Goal: Information Seeking & Learning: Check status

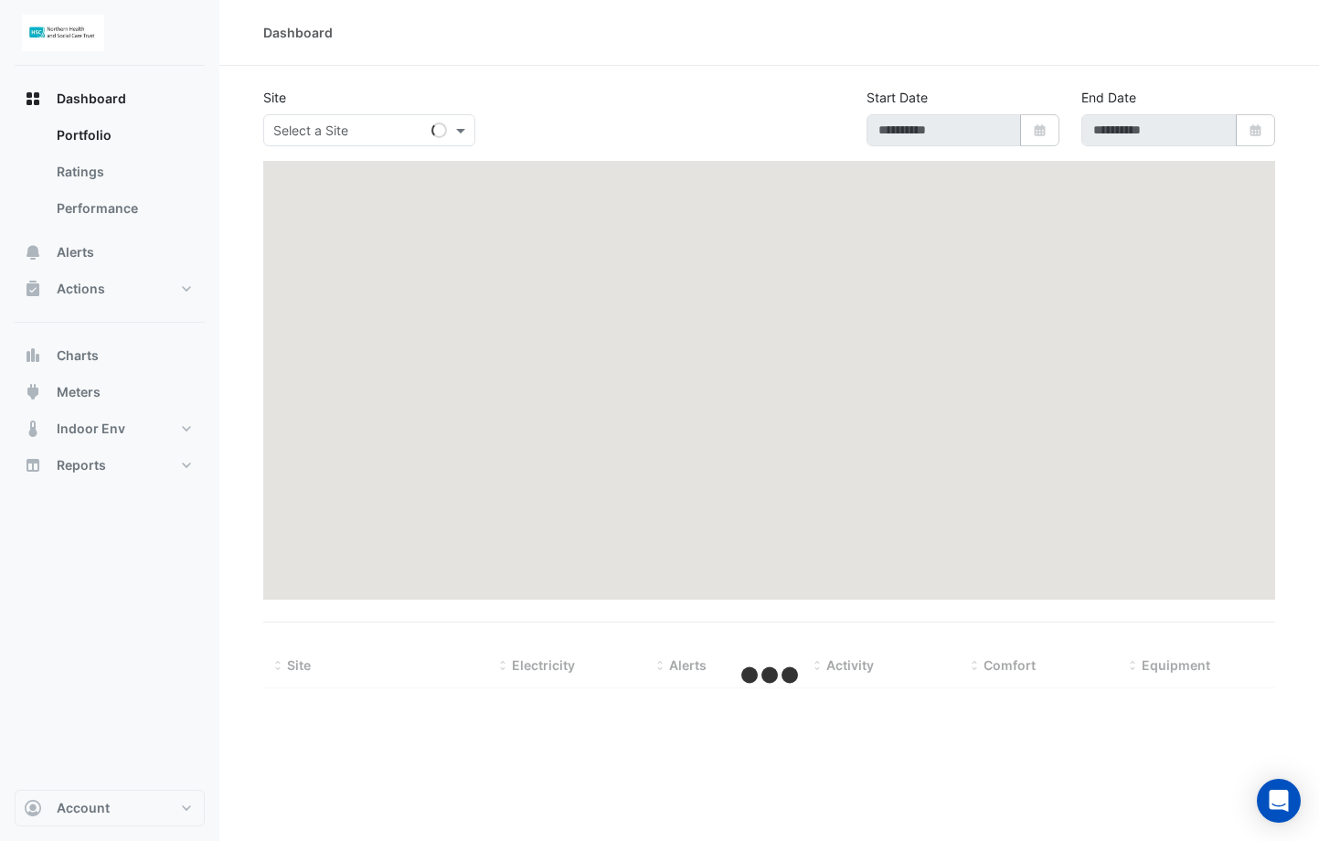
type input "**********"
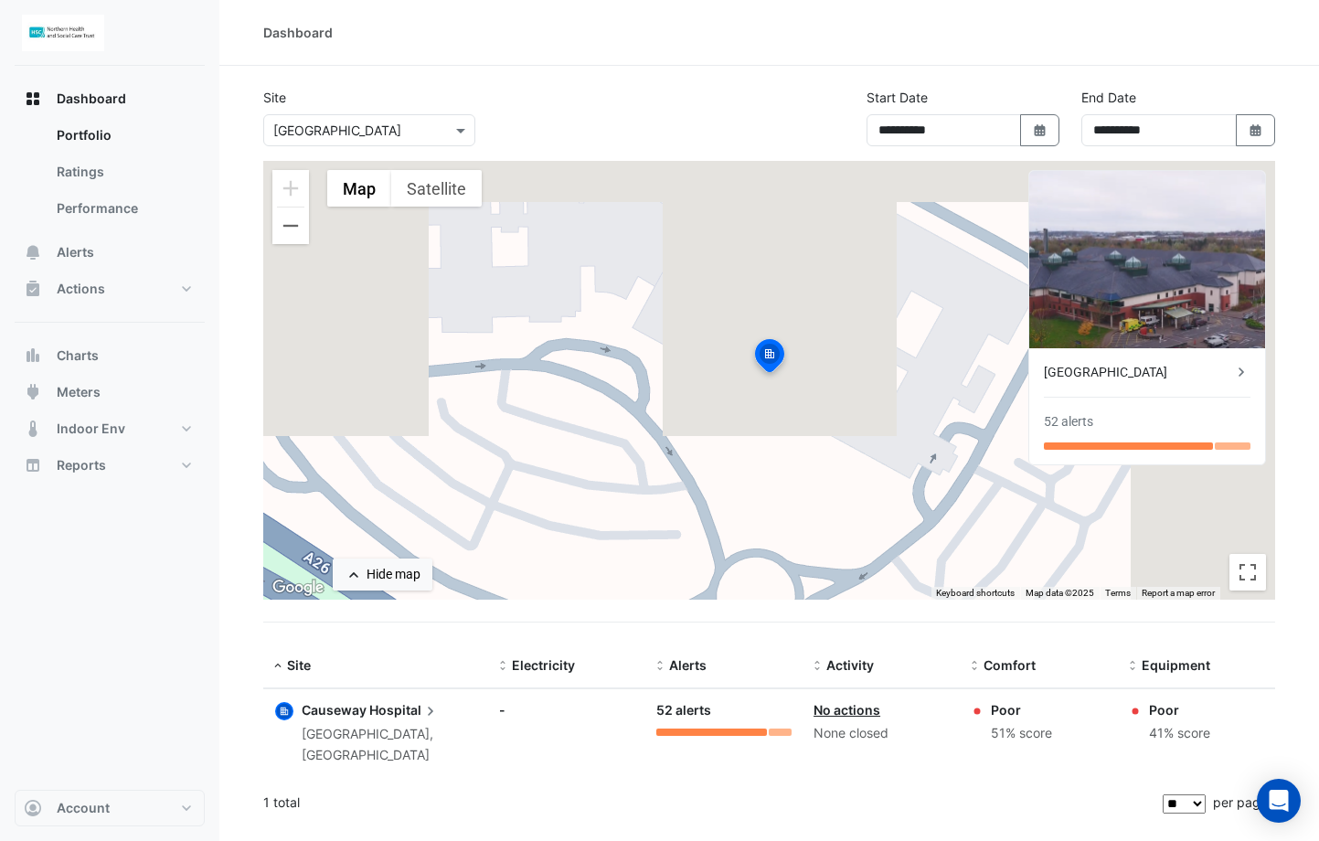
click at [791, 497] on div "1 total" at bounding box center [711, 803] width 896 height 46
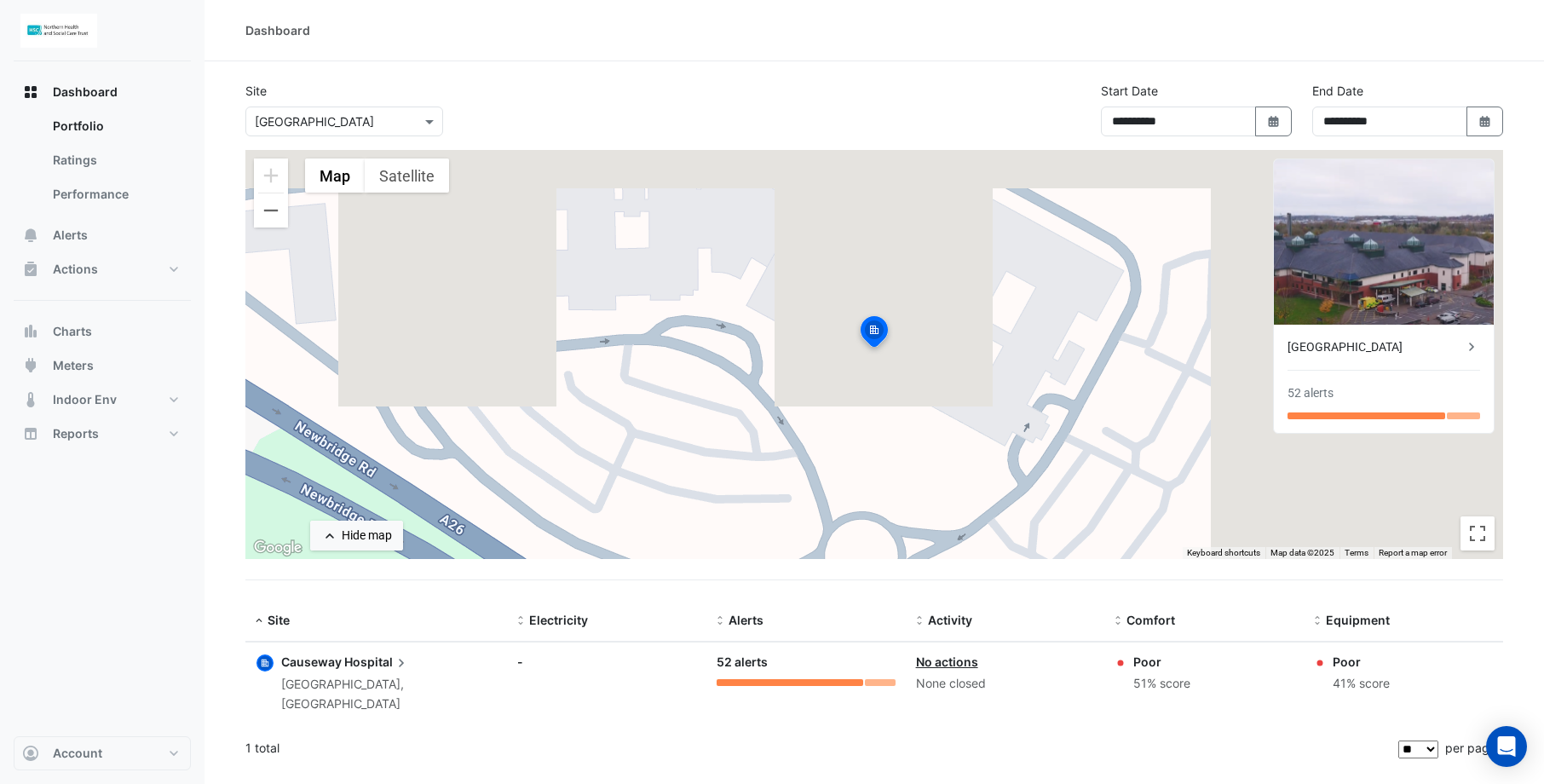
click at [1096, 351] on div "Causeway Hospital" at bounding box center [1375, 347] width 175 height 18
click at [1011, 463] on ngb-offcanvas-backdrop at bounding box center [772, 392] width 1544 height 784
click at [1011, 463] on div "1 total" at bounding box center [820, 749] width 1150 height 43
click at [1096, 351] on div "Causeway Hospital" at bounding box center [1375, 347] width 175 height 18
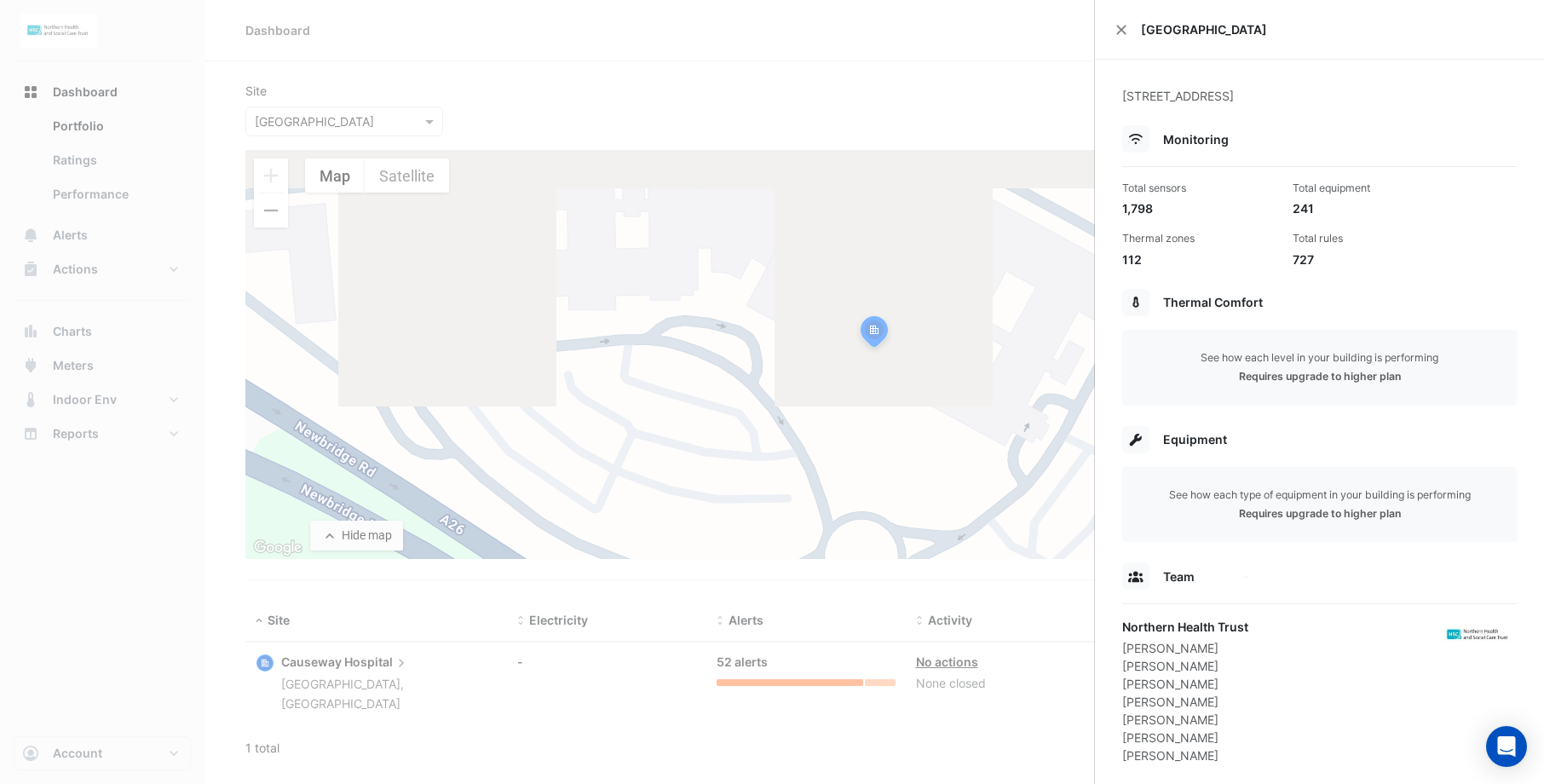
click at [1096, 463] on div "Add more users" at bounding box center [1246, 577] width 85 height 17
click at [1096, 463] on span "Add more users" at bounding box center [1389, 585] width 91 height 14
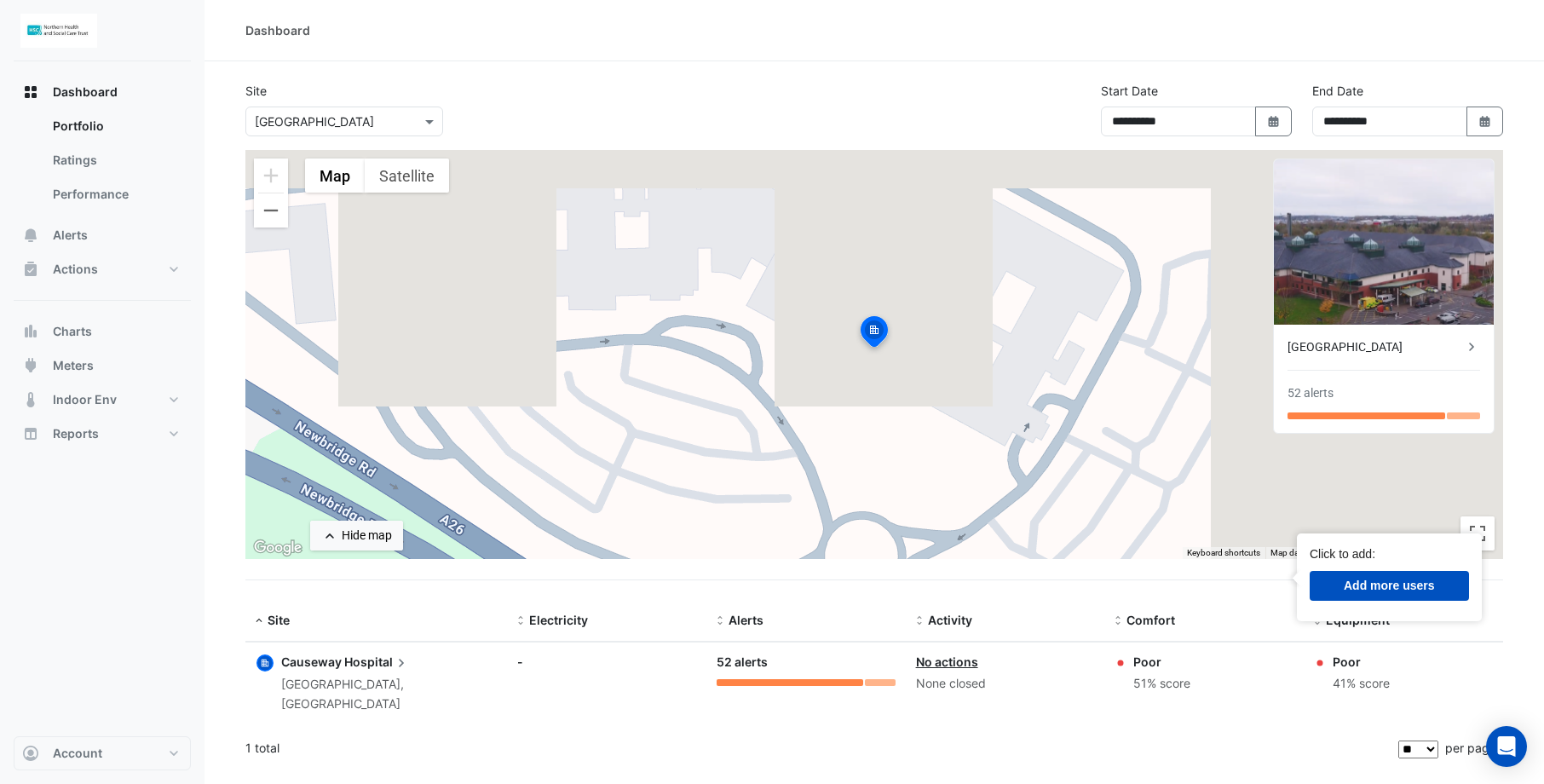
click at [143, 463] on ngb-offcanvas-backdrop at bounding box center [772, 392] width 1544 height 784
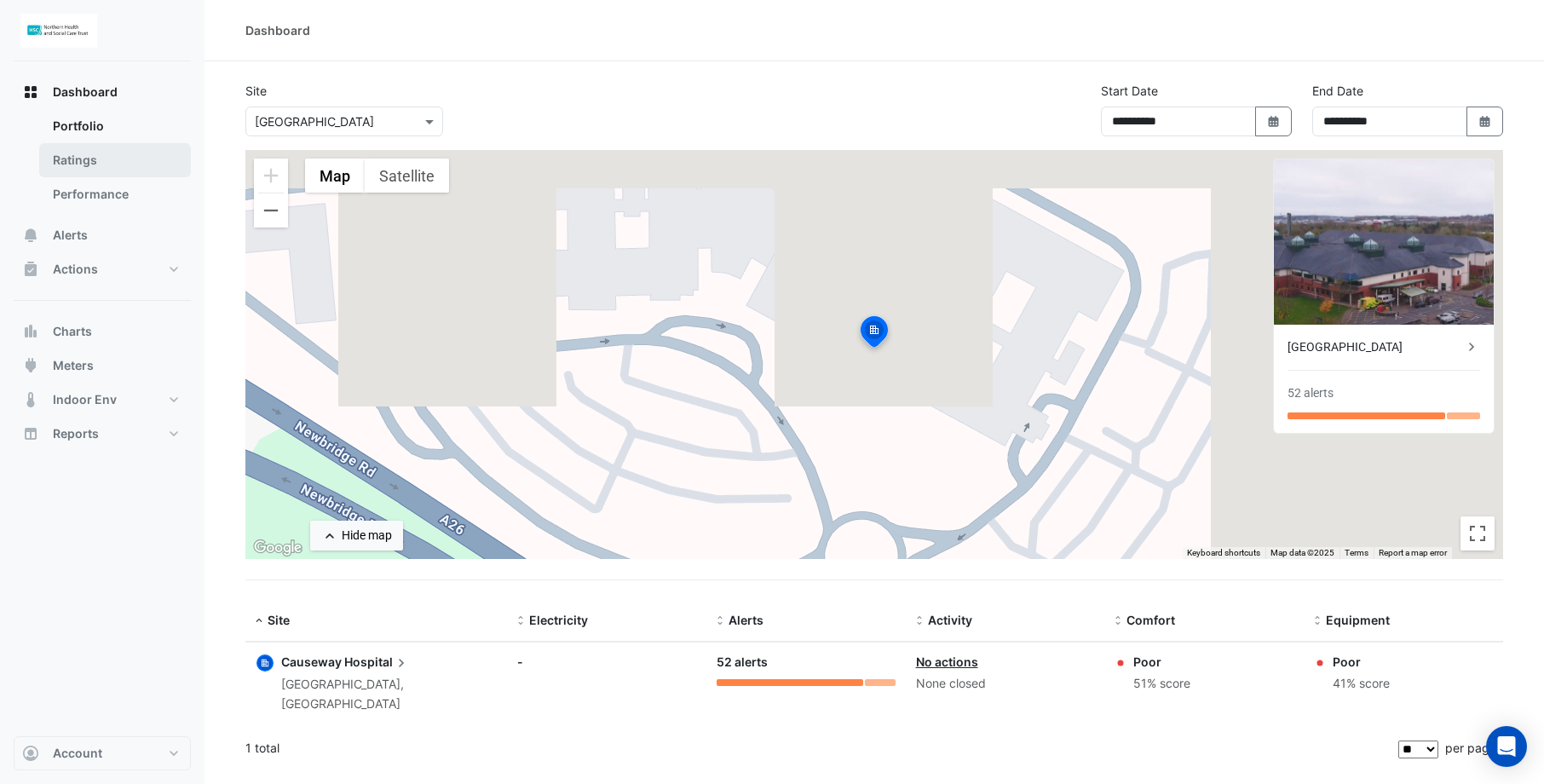
click at [84, 163] on link "Ratings" at bounding box center [115, 160] width 152 height 34
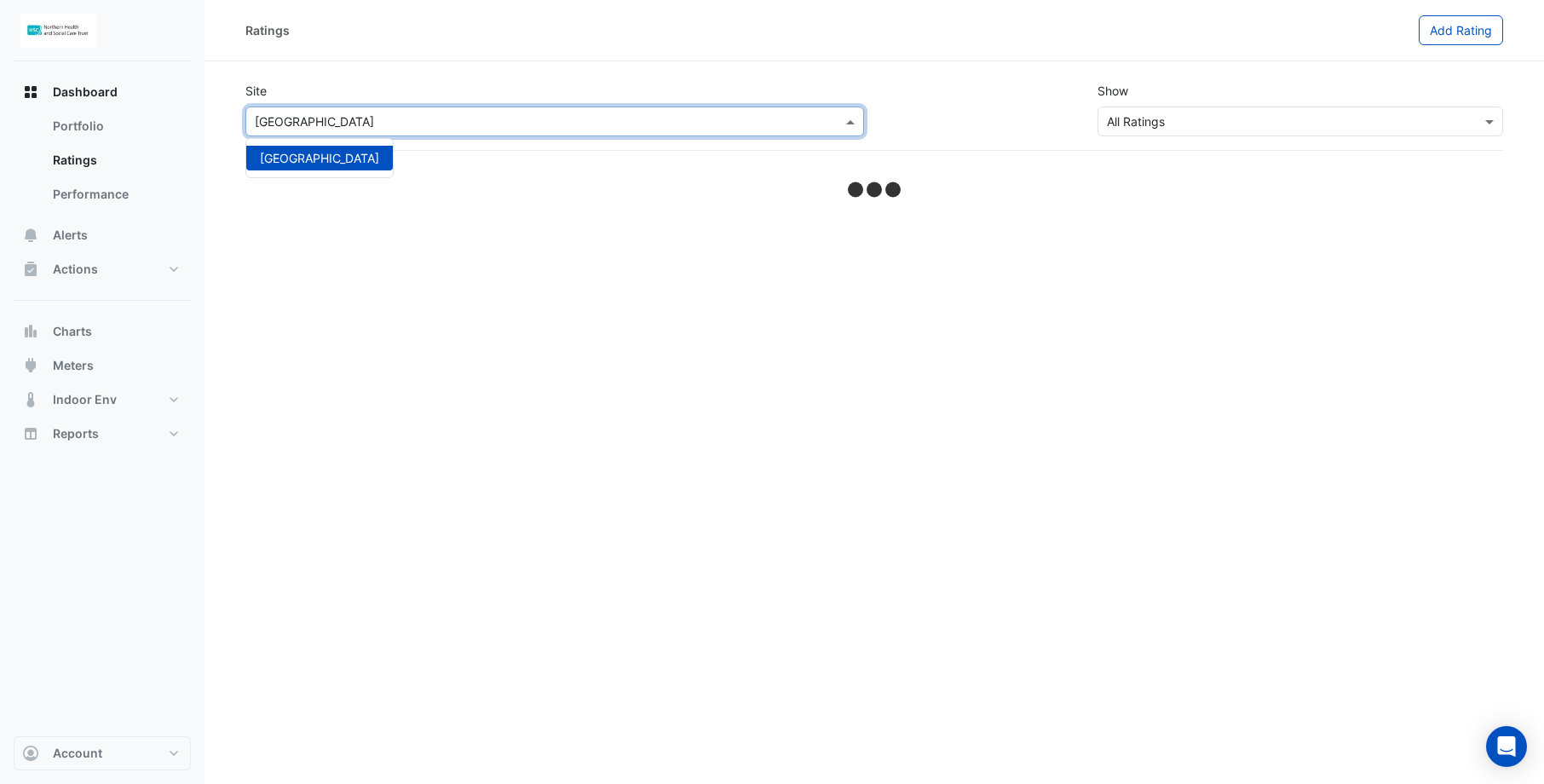
click at [322, 122] on input "text" at bounding box center [537, 122] width 566 height 18
click at [317, 160] on span "Causeway Hospital" at bounding box center [320, 158] width 119 height 15
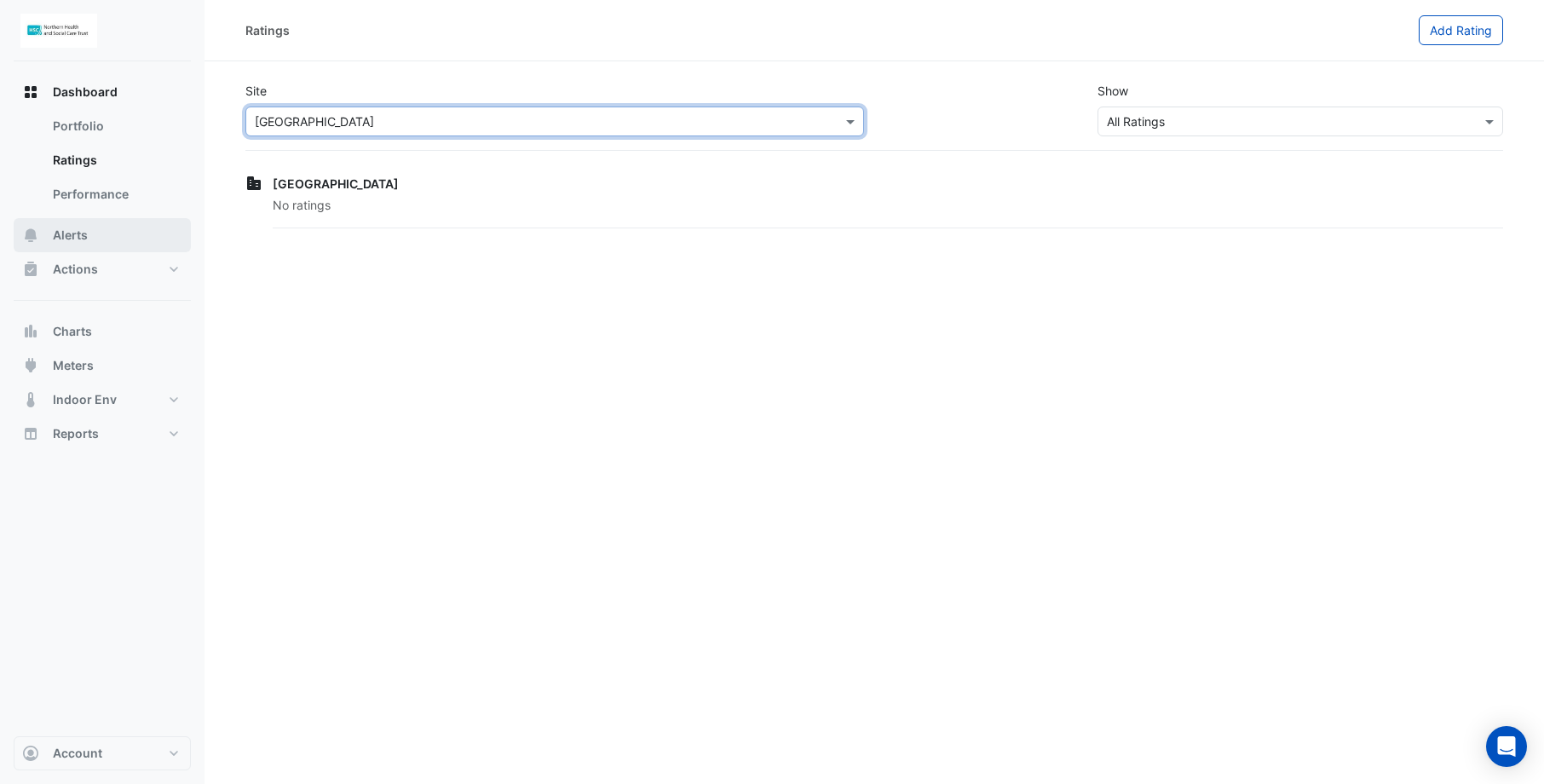
click at [75, 227] on span "Alerts" at bounding box center [70, 235] width 34 height 17
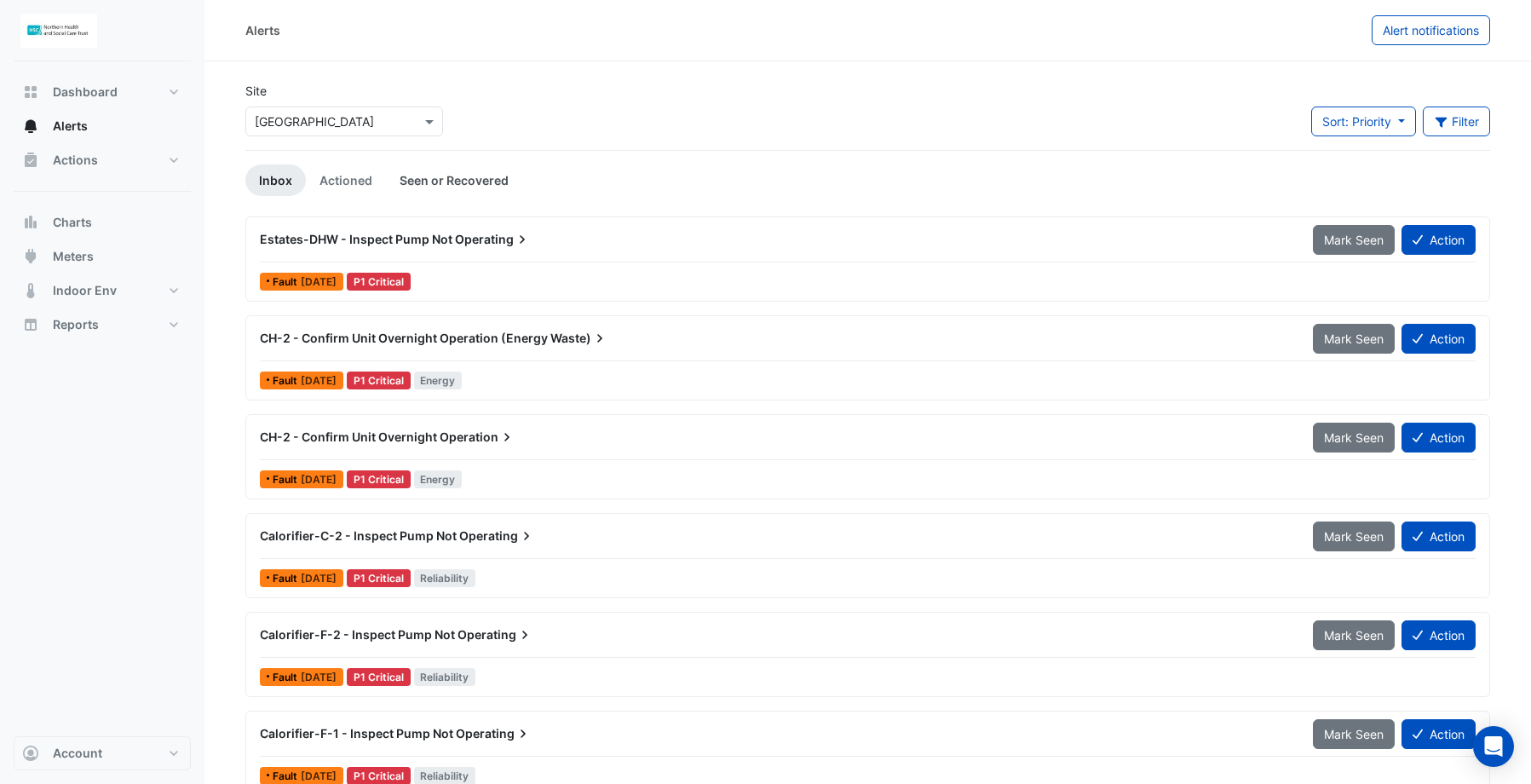
click at [448, 182] on link "Seen or Recovered" at bounding box center [454, 180] width 136 height 32
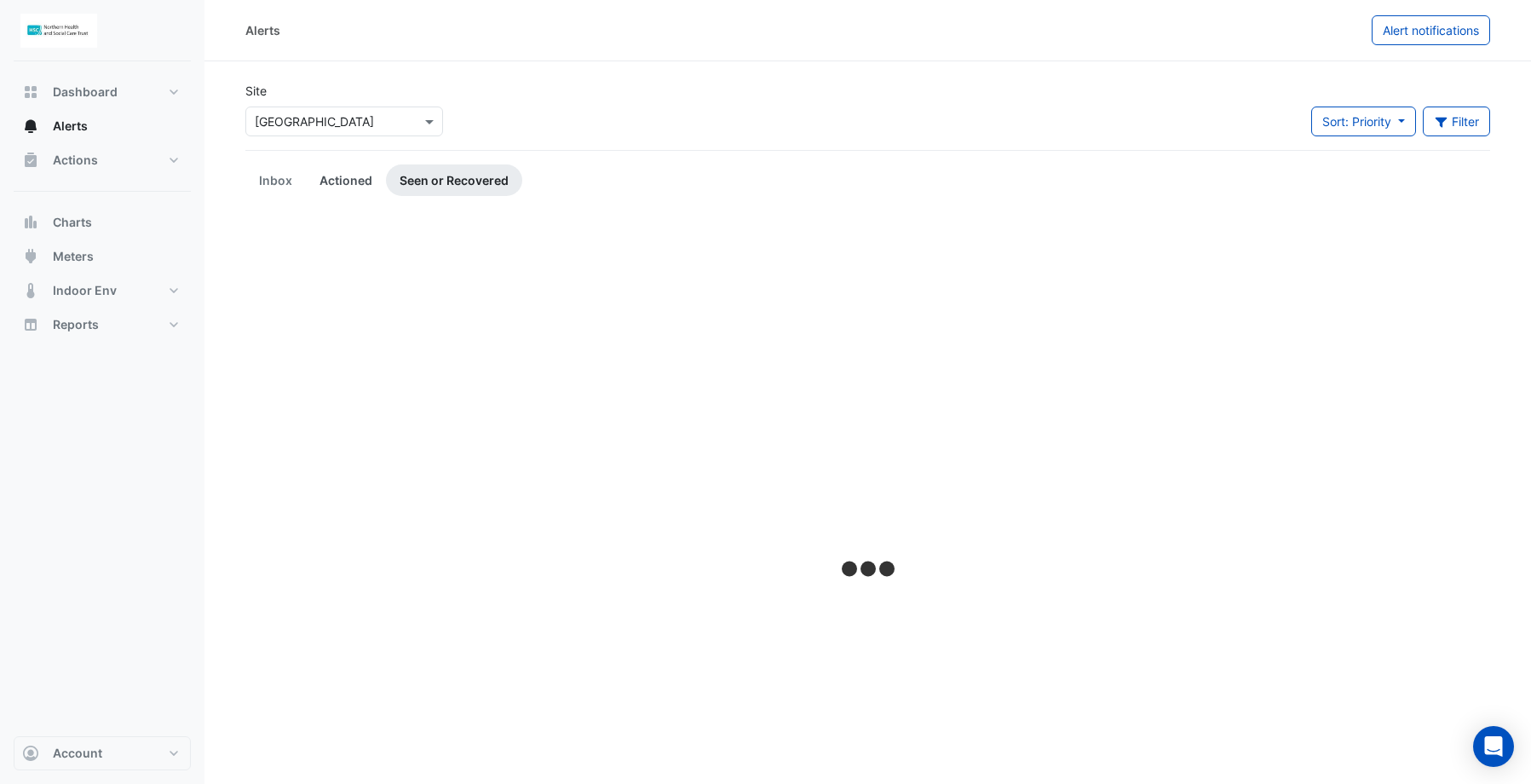
click at [342, 184] on link "Actioned" at bounding box center [346, 180] width 80 height 32
click at [273, 178] on link "Inbox" at bounding box center [275, 180] width 61 height 32
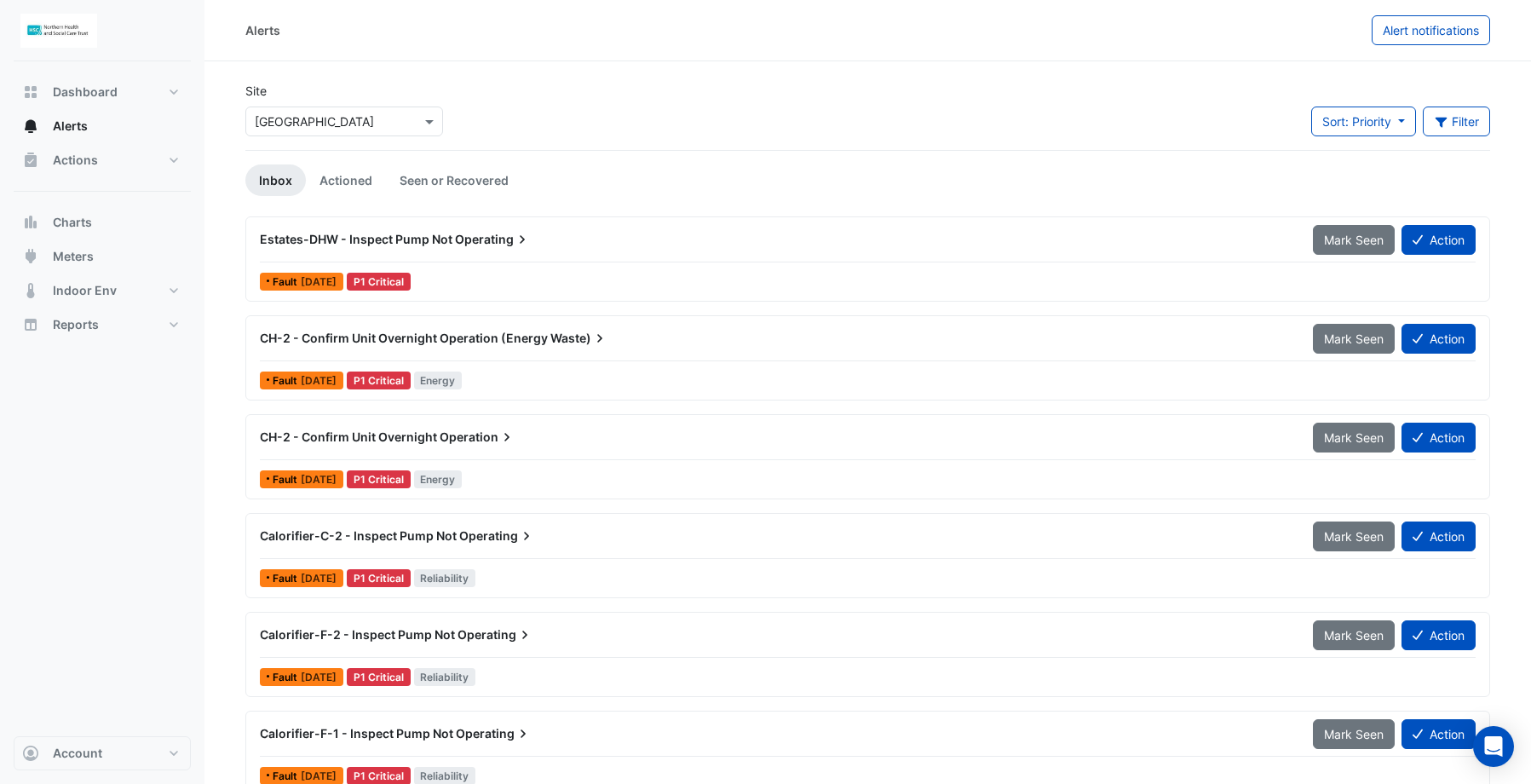
click at [302, 279] on span "3 weeks ago" at bounding box center [319, 282] width 35 height 13
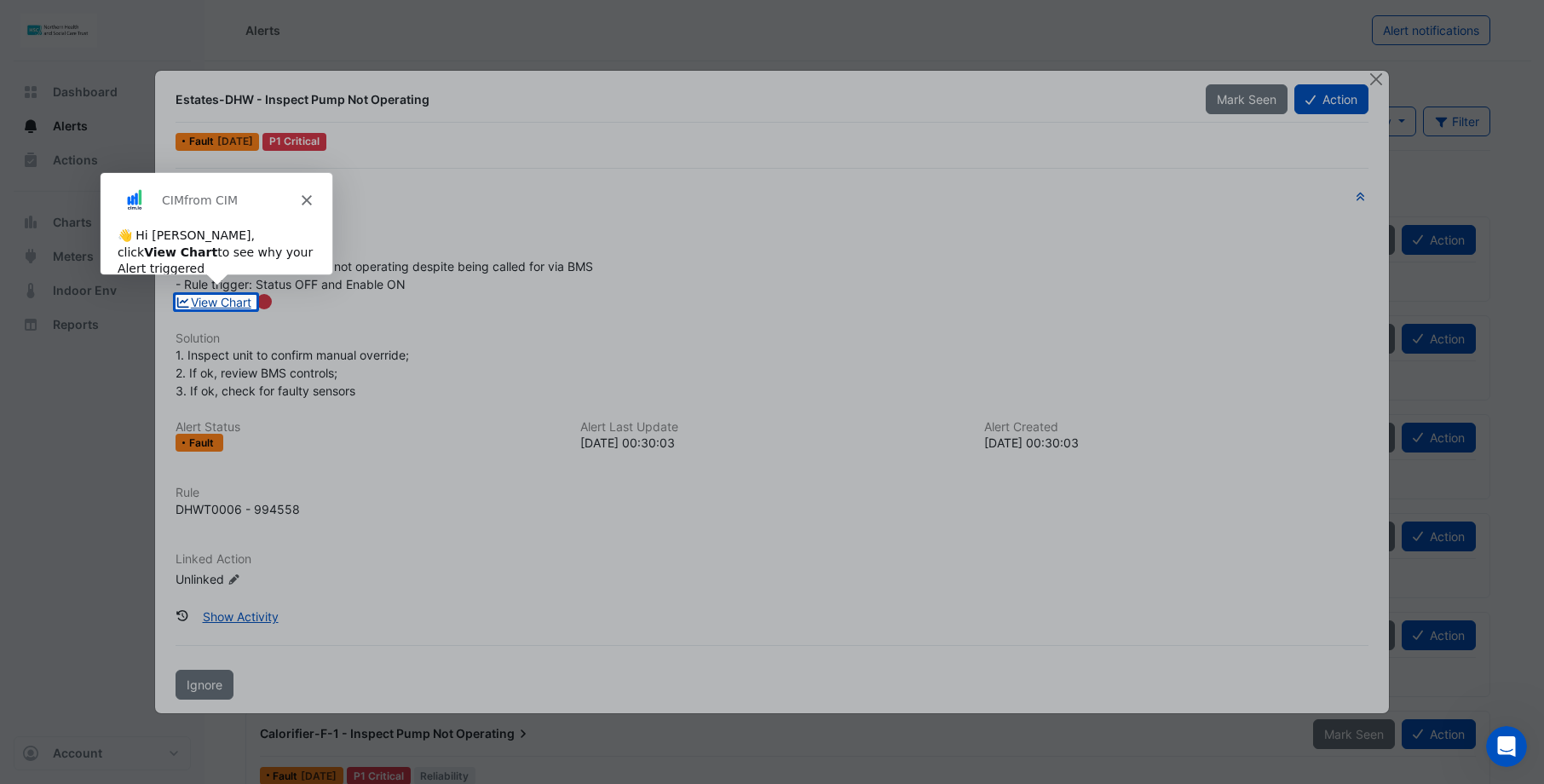
click at [235, 300] on link "View Chart" at bounding box center [213, 302] width 76 height 15
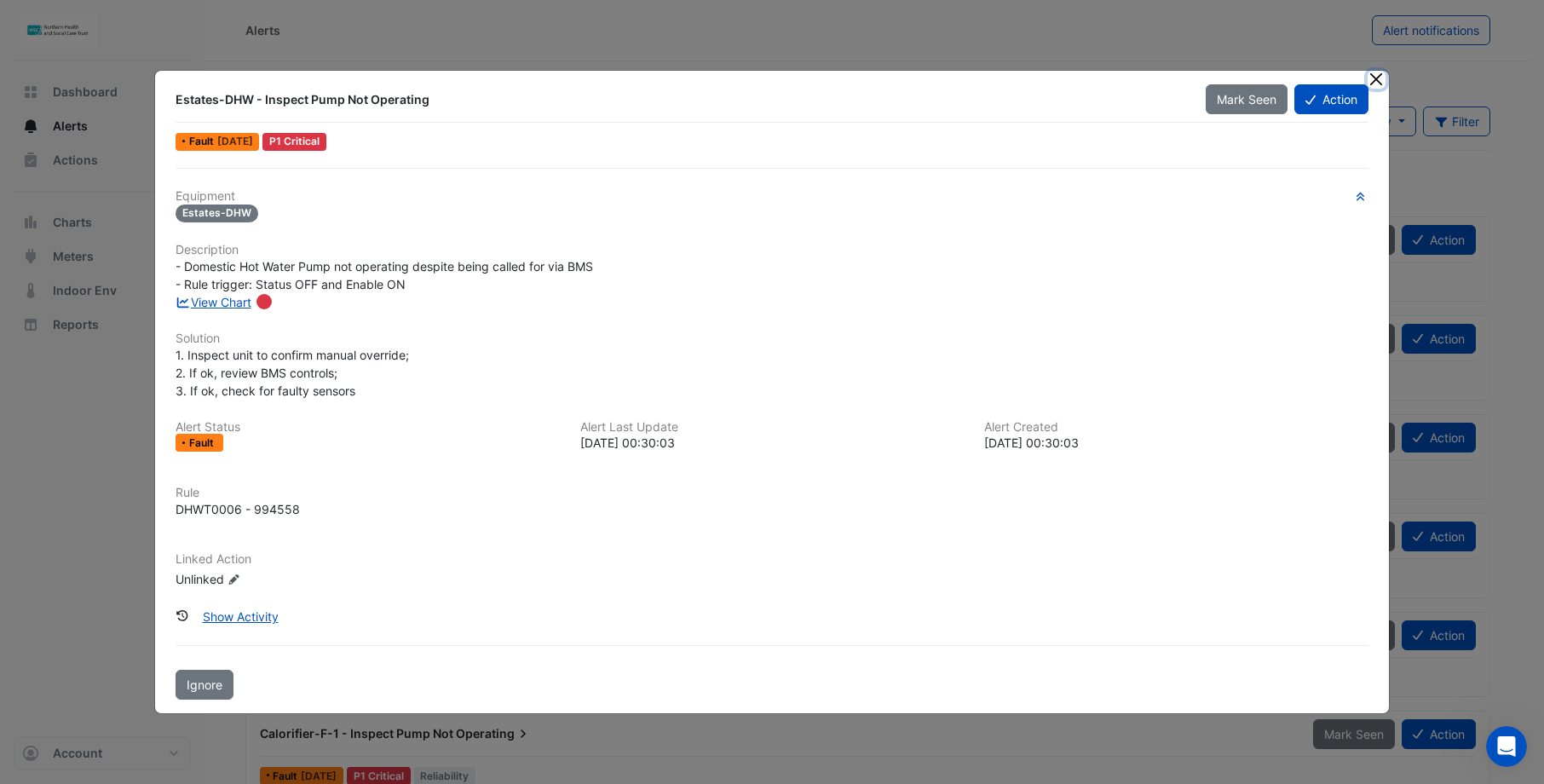
click at [1096, 77] on button "Close" at bounding box center [1376, 79] width 18 height 18
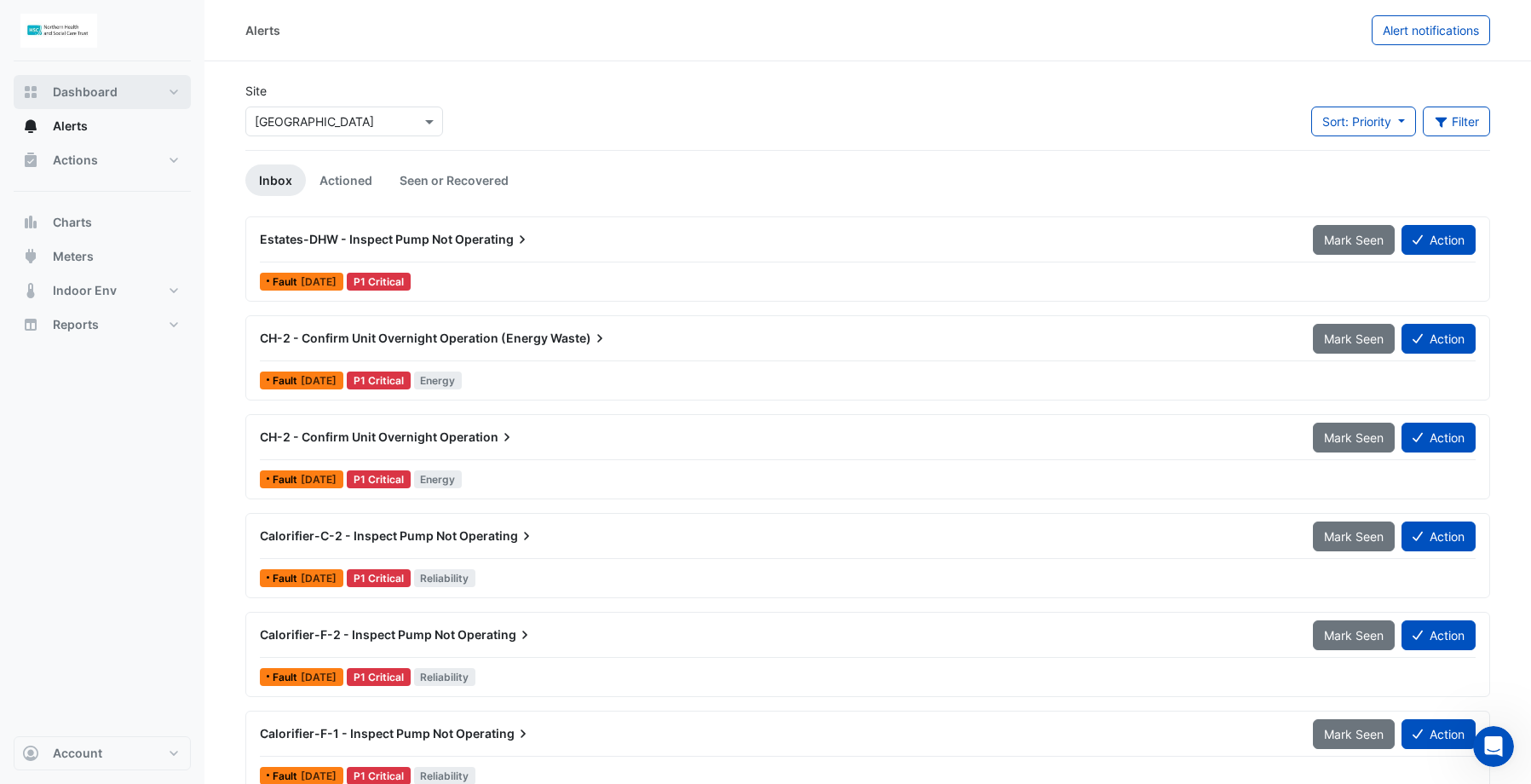
click at [71, 94] on span "Dashboard" at bounding box center [85, 92] width 64 height 17
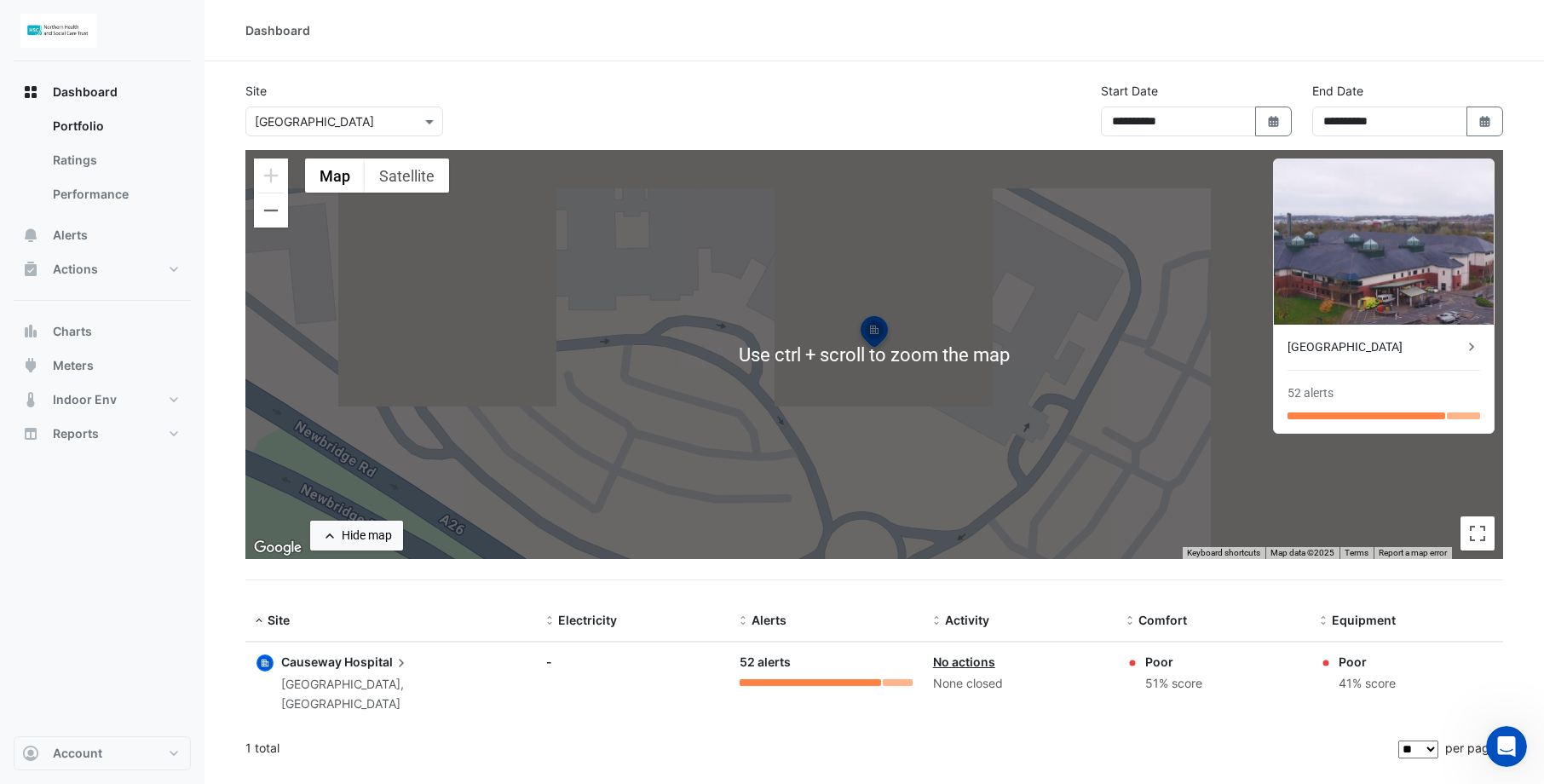
click at [1066, 463] on div "← Move left → Move right ↑ Move up ↓ Move down + Zoom in - Zoom out Home Jump l…" at bounding box center [874, 375] width 1258 height 450
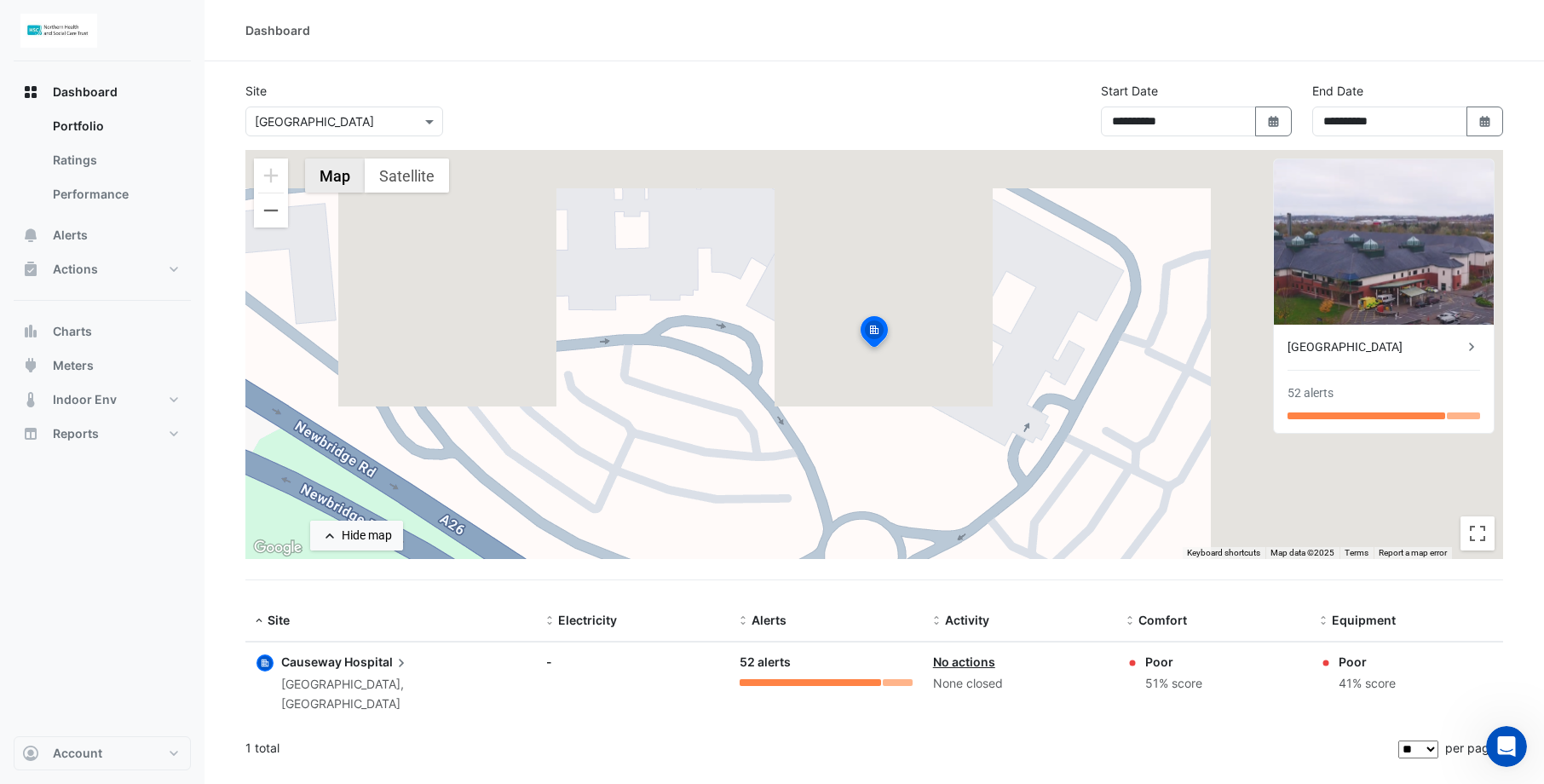
click at [326, 178] on button "Map" at bounding box center [335, 175] width 60 height 34
click at [420, 175] on button "Satellite" at bounding box center [407, 175] width 84 height 34
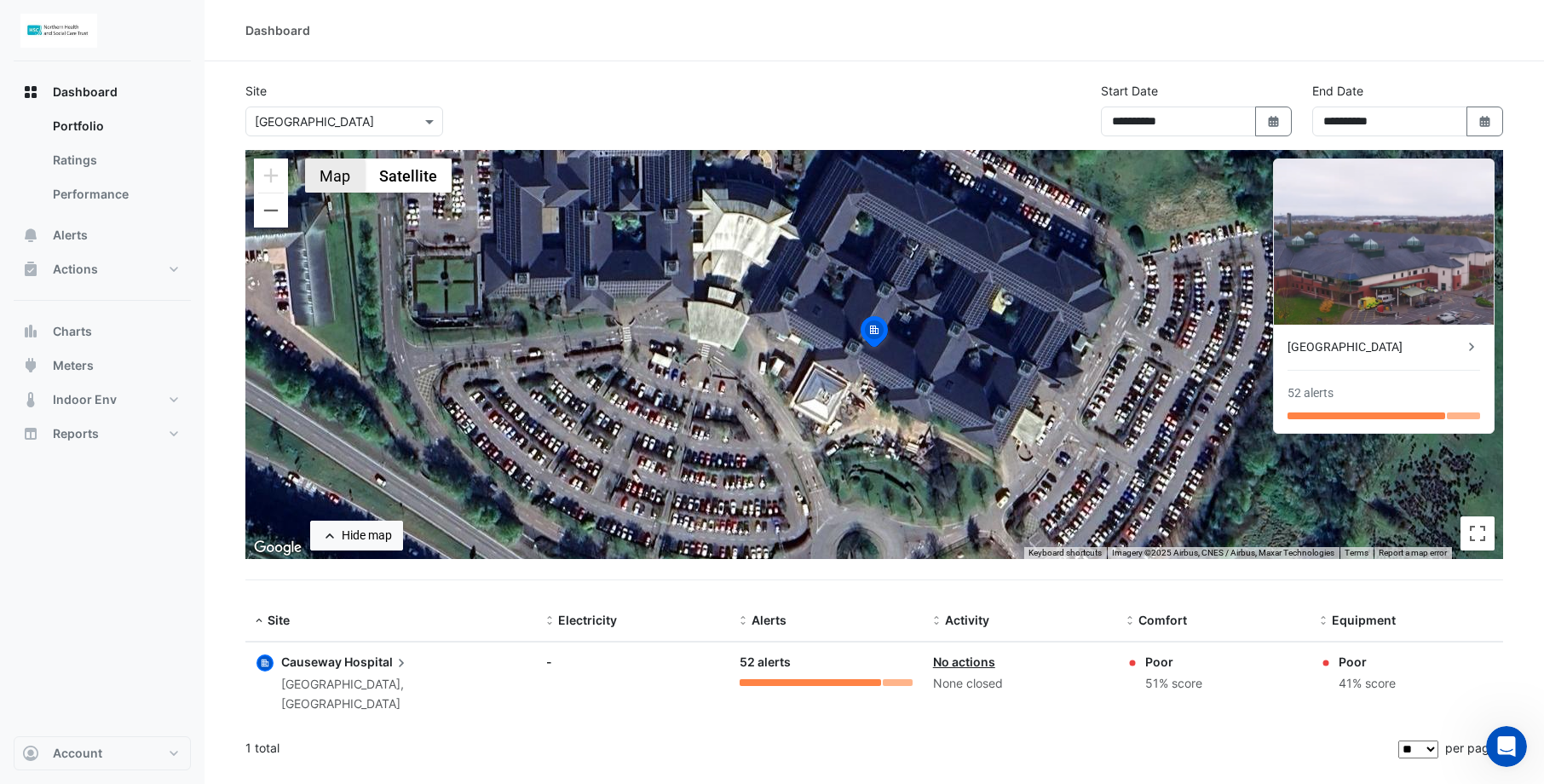
click at [339, 174] on button "Map" at bounding box center [335, 175] width 60 height 34
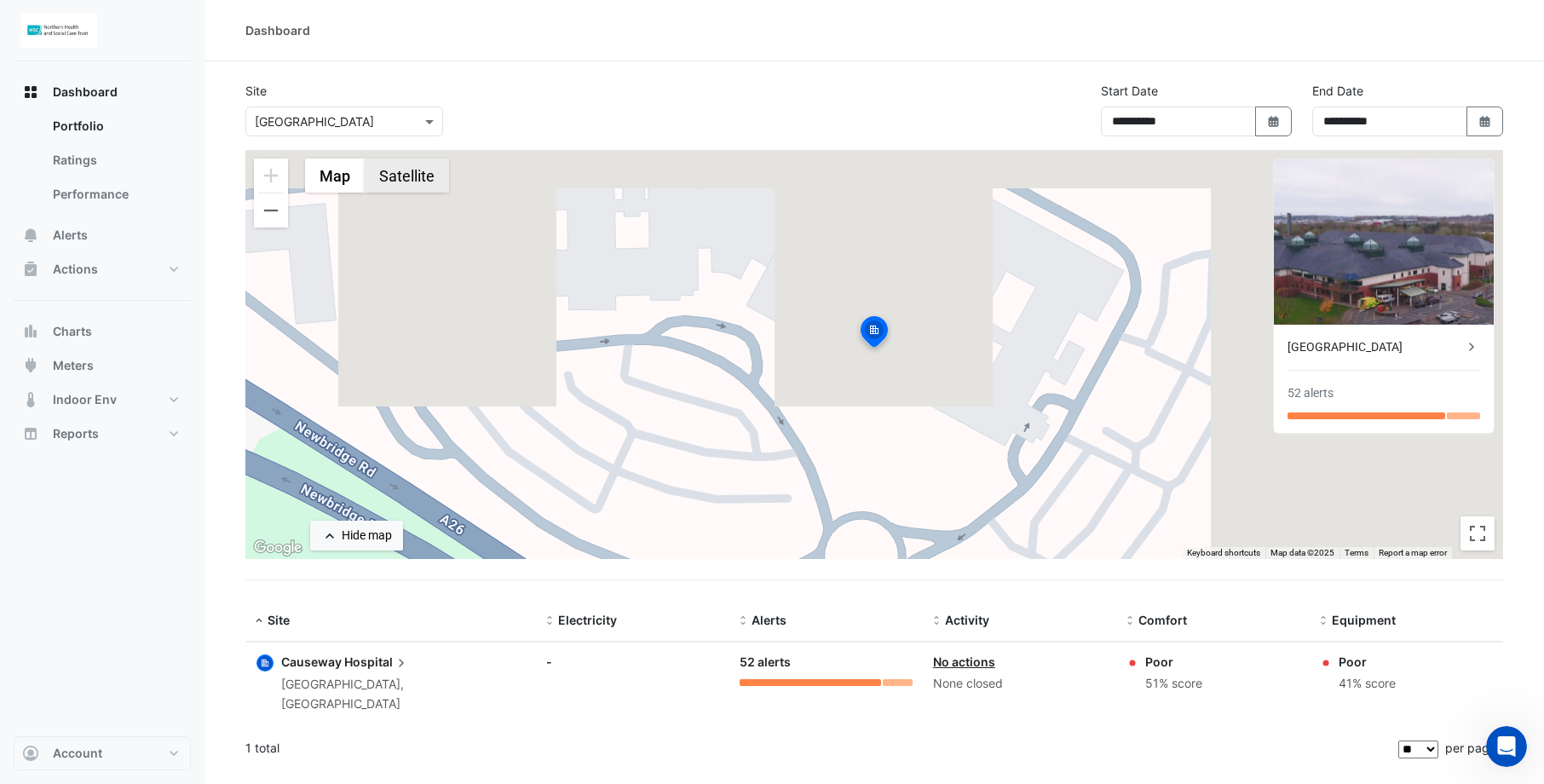
click at [378, 177] on button "Satellite" at bounding box center [407, 175] width 84 height 34
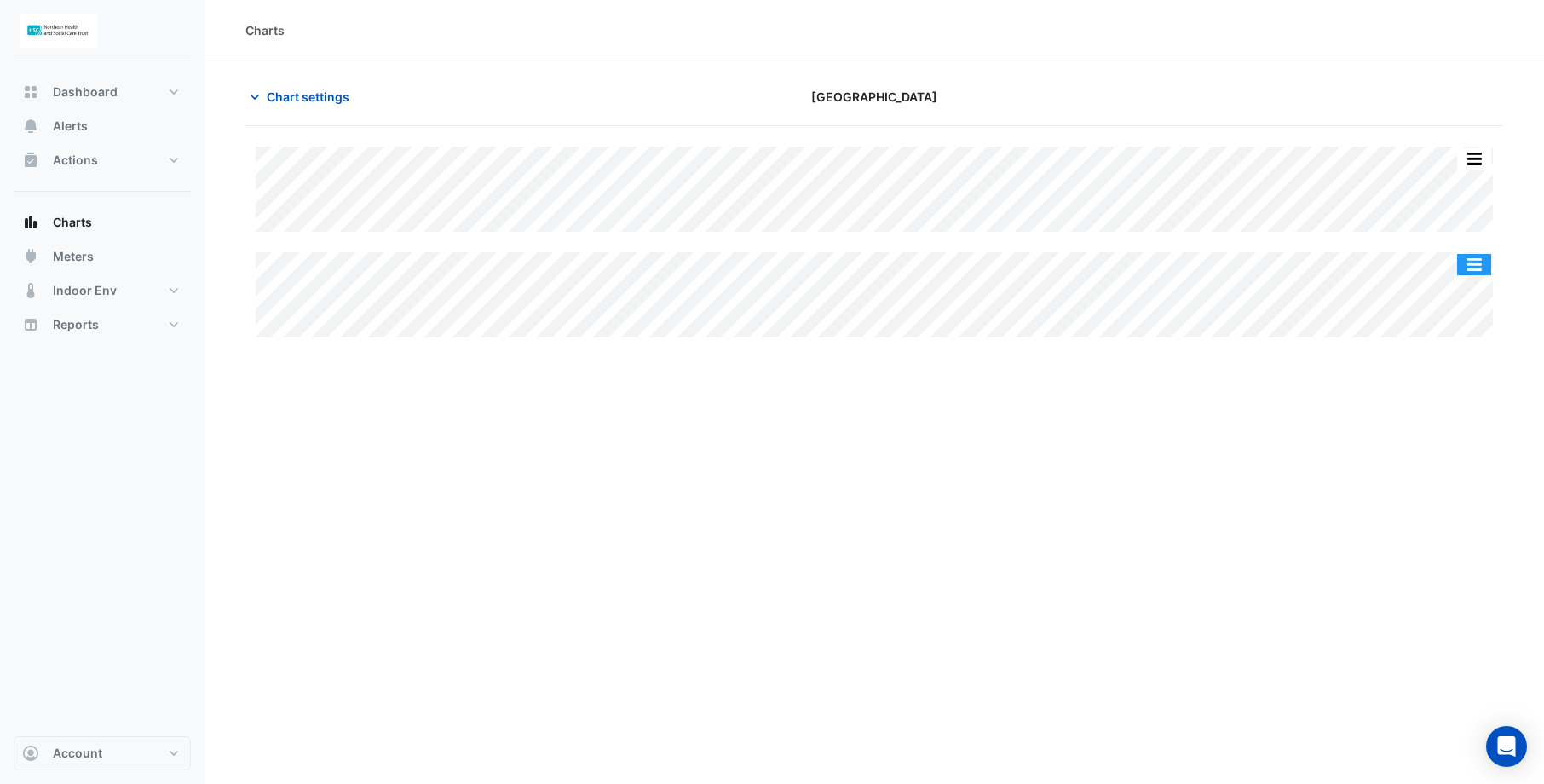
click at [1477, 260] on button "button" at bounding box center [1474, 264] width 34 height 21
click at [1137, 402] on div "Charts Chart settings Causeway Hospital Split All Split None Print Save as JPEG…" at bounding box center [874, 392] width 1340 height 784
click at [79, 123] on span "Alerts" at bounding box center [70, 126] width 34 height 17
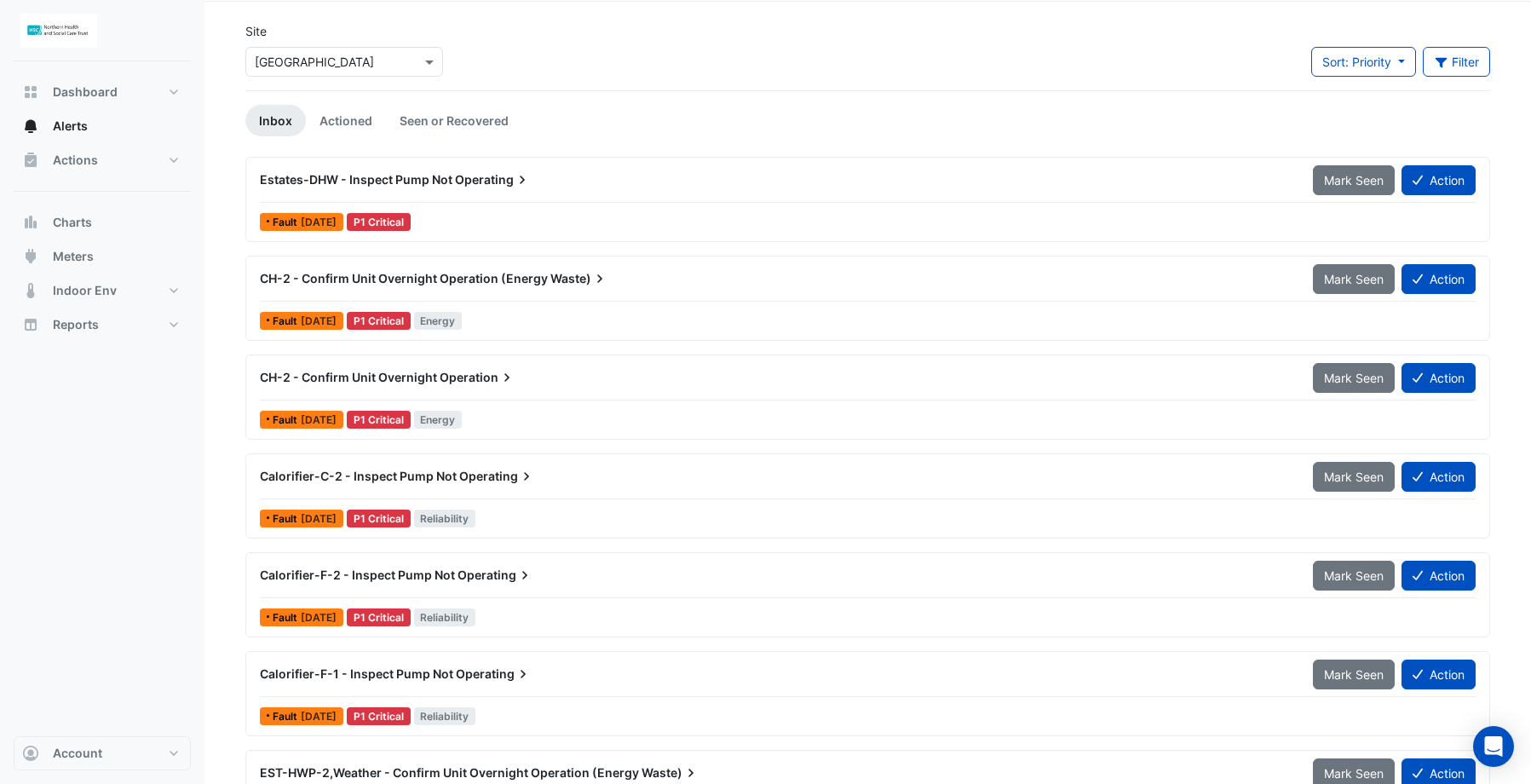
scroll to position [85, 0]
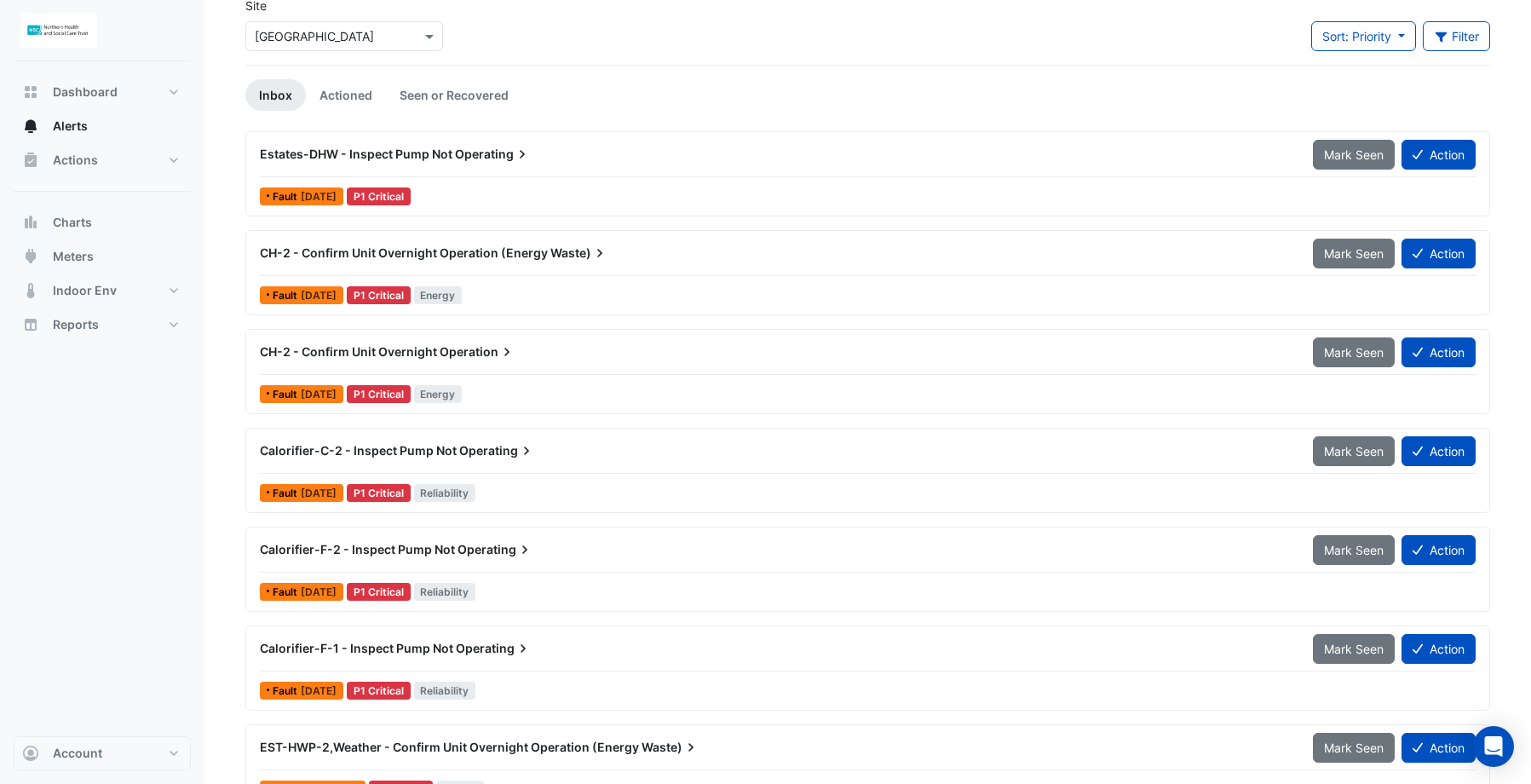
click at [291, 293] on span "Fault" at bounding box center [286, 296] width 28 height 10
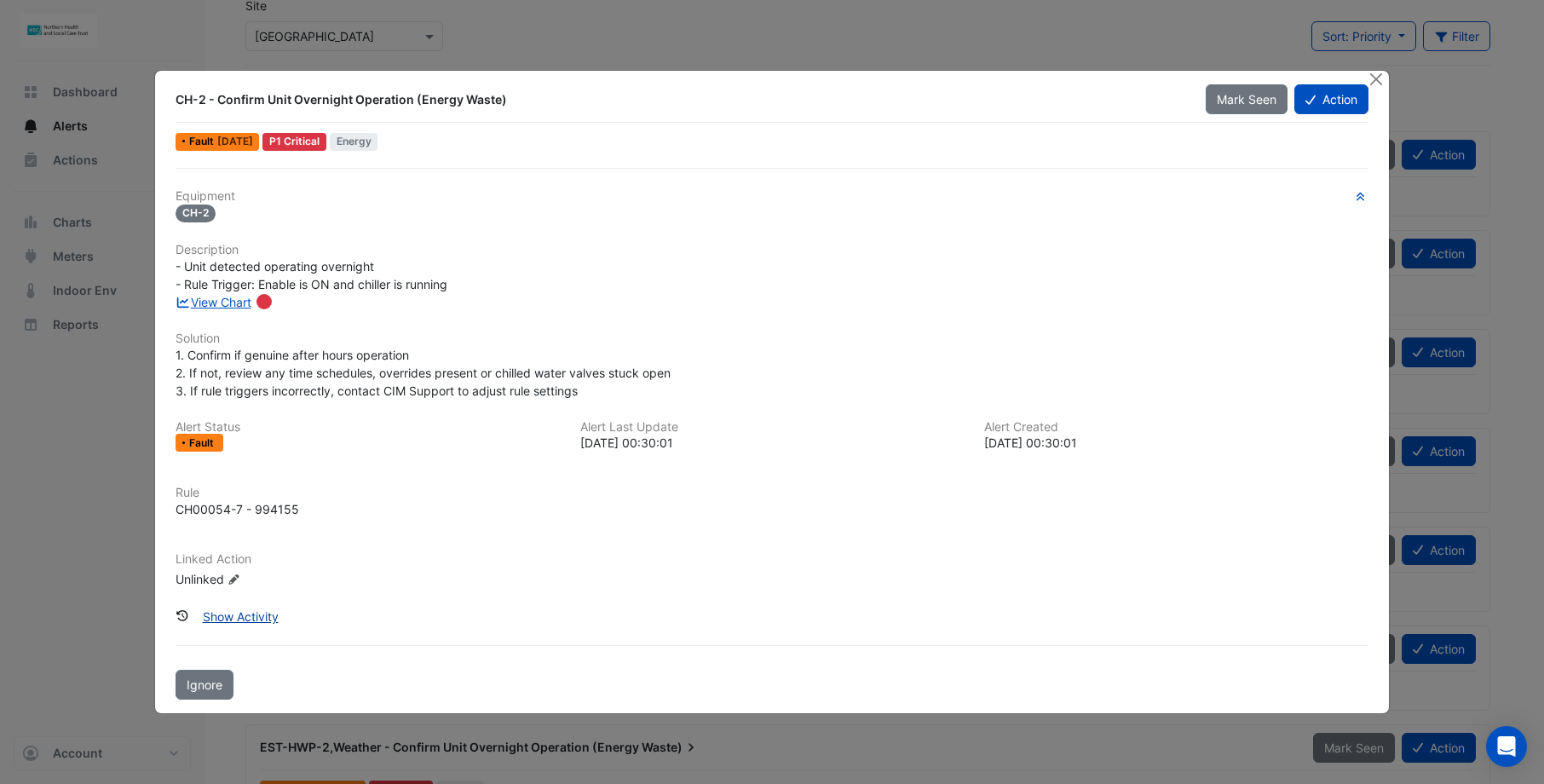
click at [246, 613] on button "Show Activity" at bounding box center [241, 616] width 98 height 30
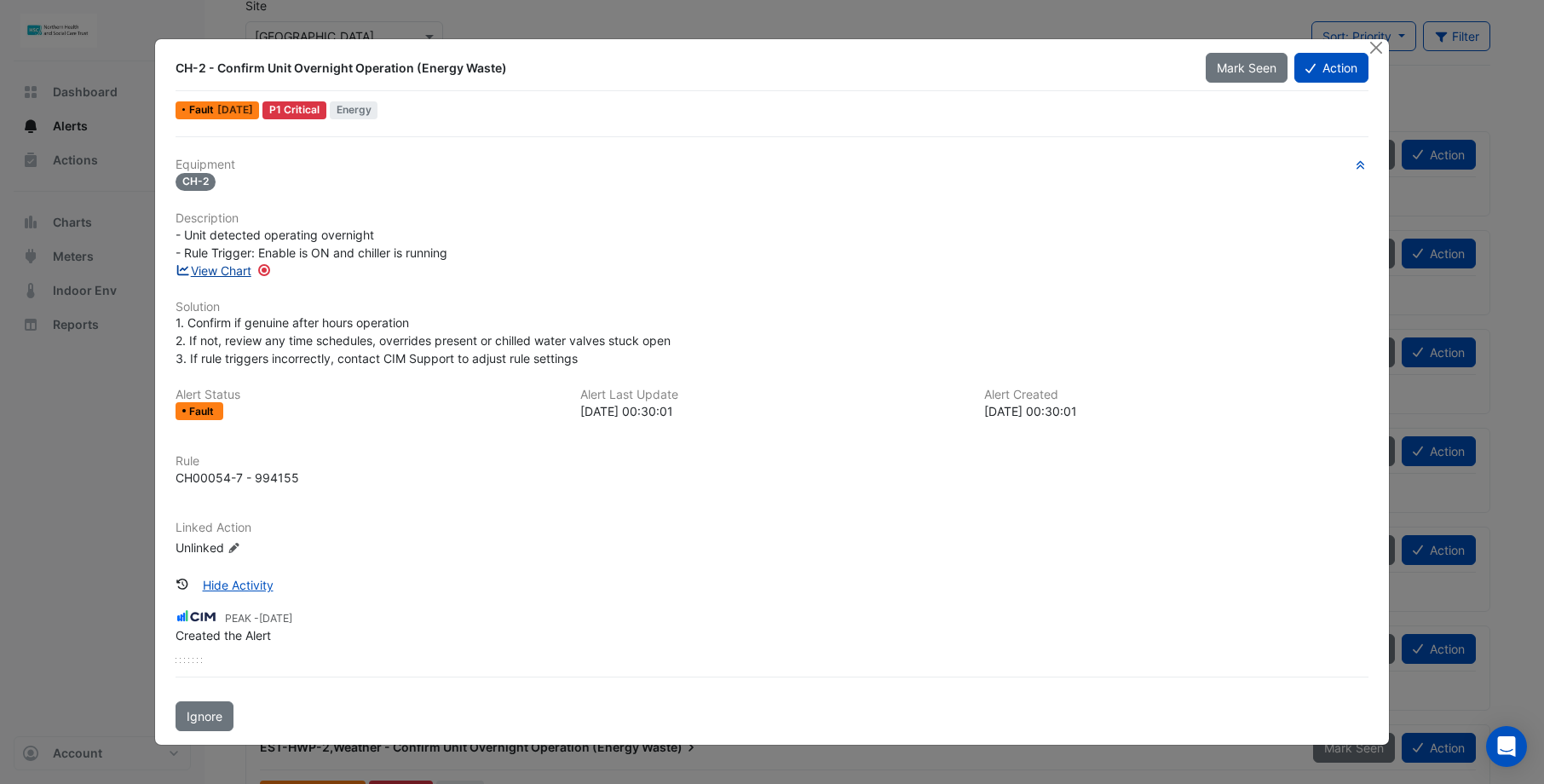
click at [214, 270] on link "View Chart" at bounding box center [213, 270] width 76 height 15
click at [1376, 45] on button "Close" at bounding box center [1376, 48] width 18 height 18
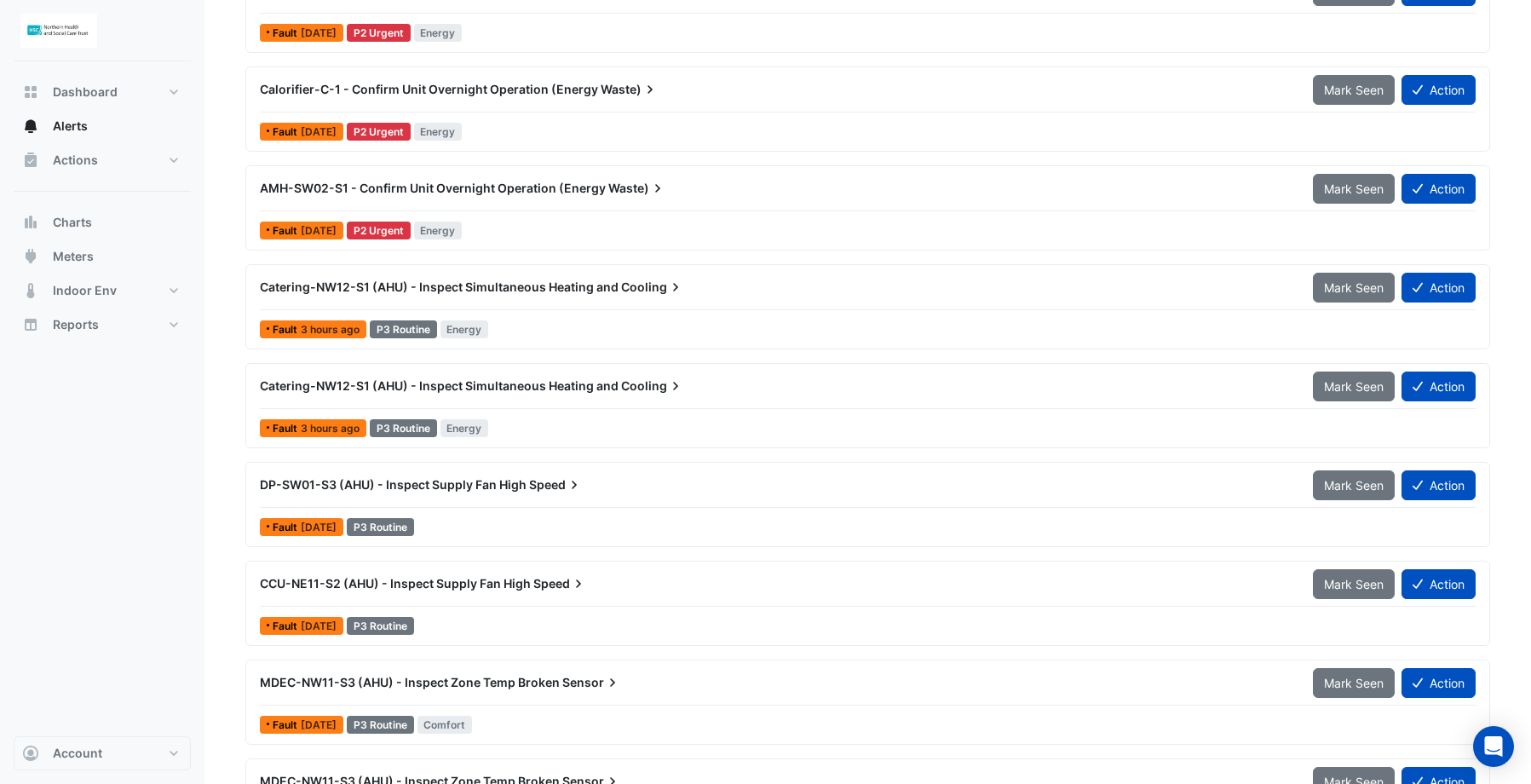
scroll to position [3829, 0]
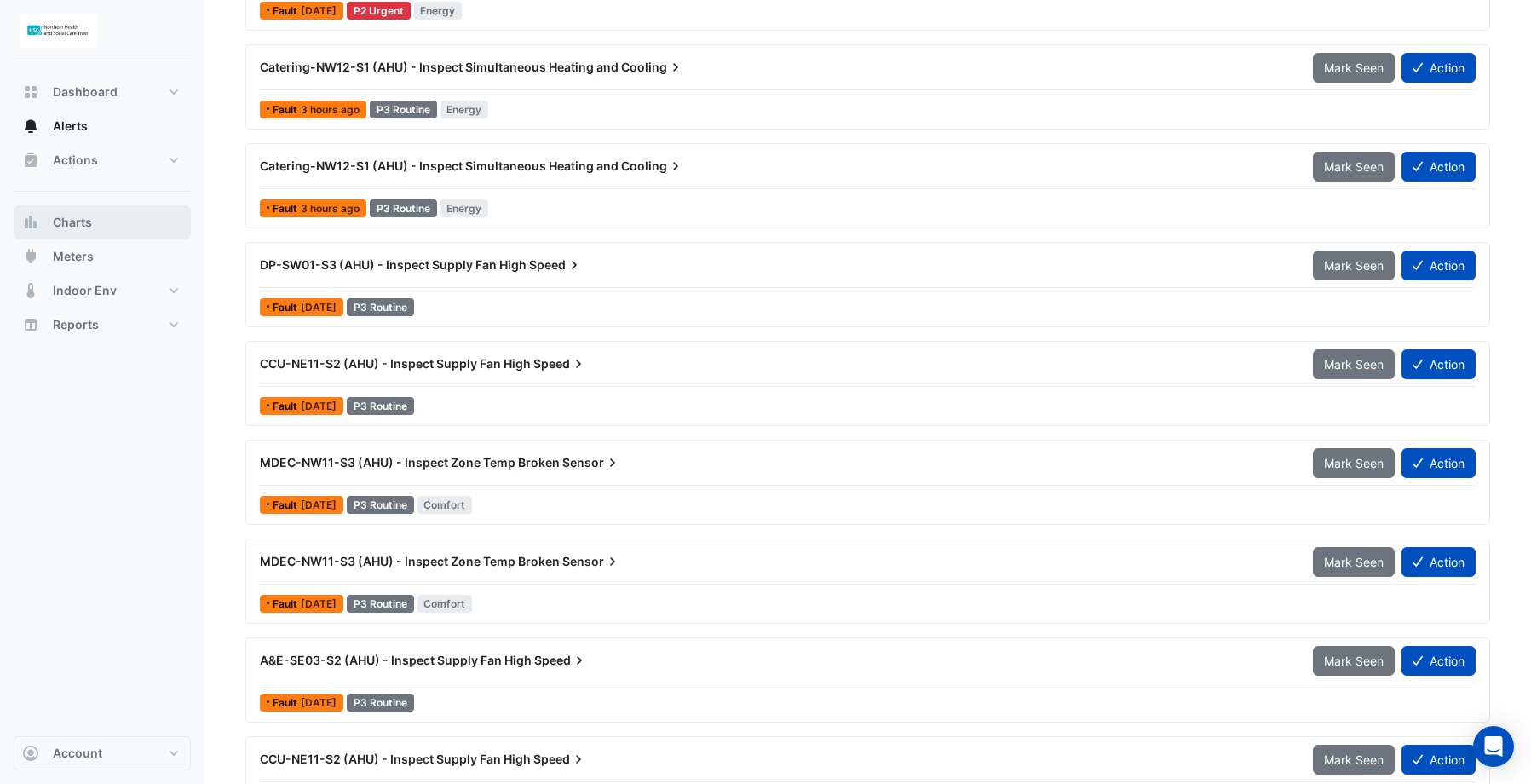
click at [83, 224] on span "Charts" at bounding box center [73, 222] width 39 height 17
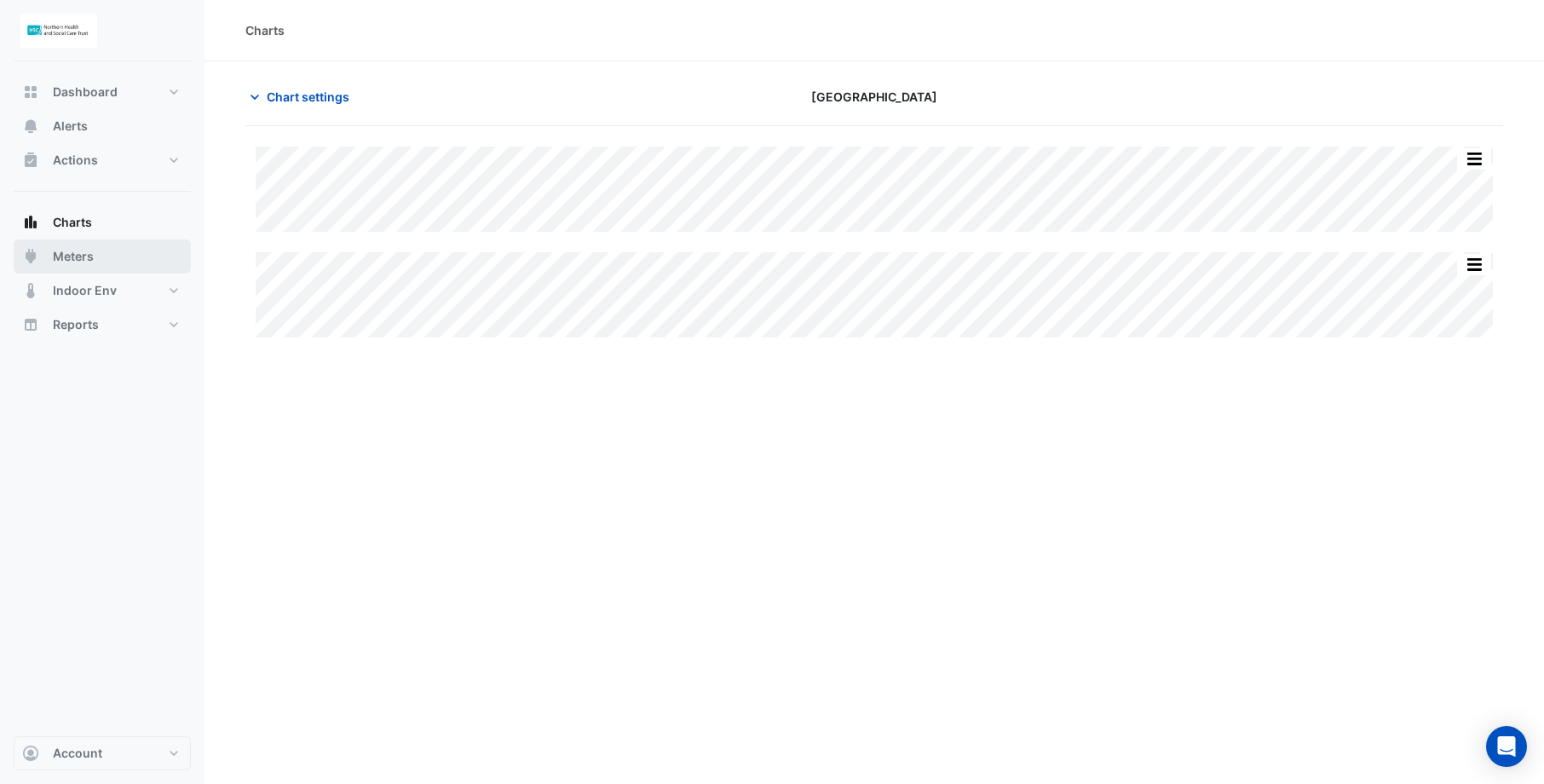
click at [77, 252] on span "Meters" at bounding box center [74, 256] width 41 height 17
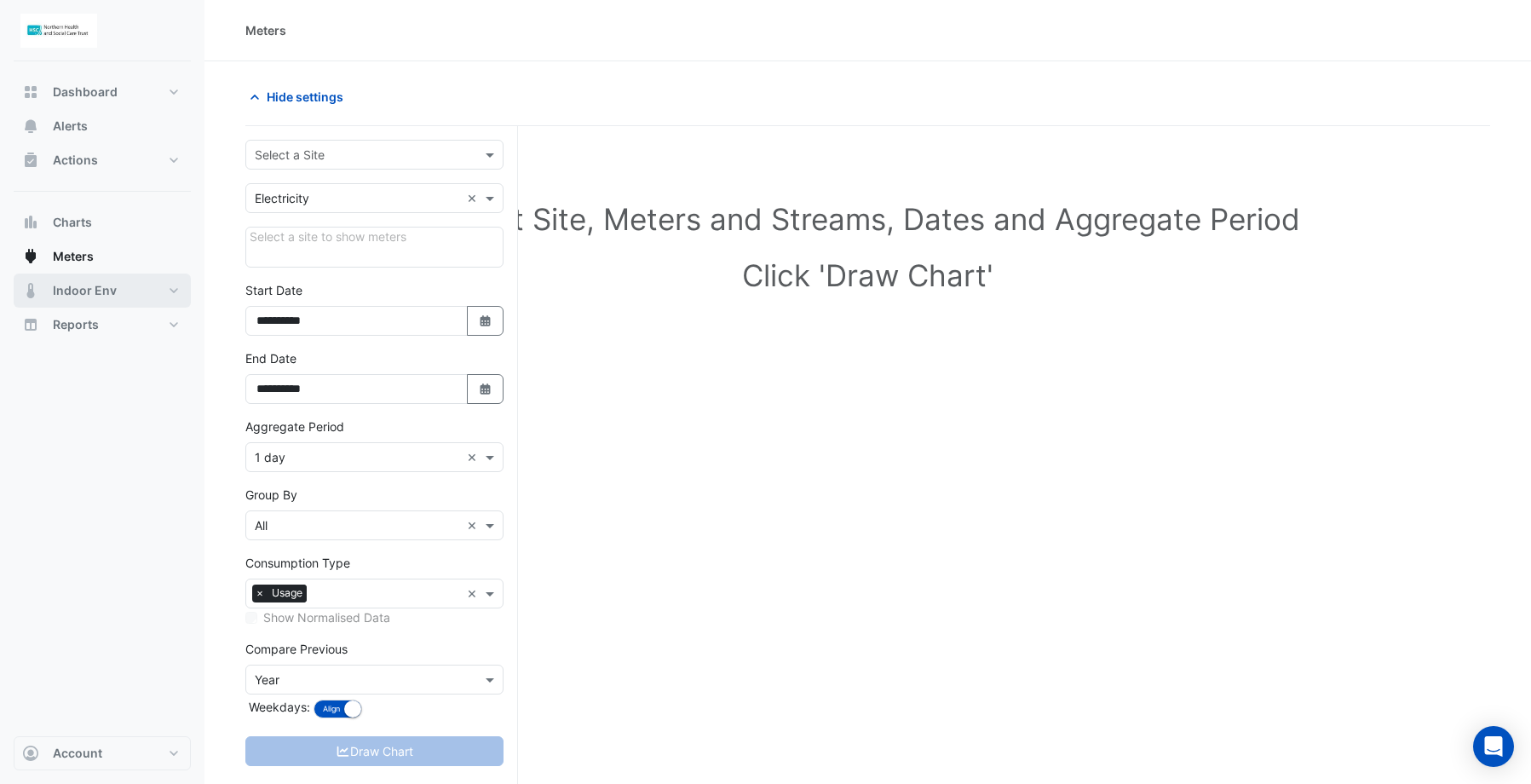
click at [64, 295] on span "Indoor Env" at bounding box center [85, 291] width 64 height 17
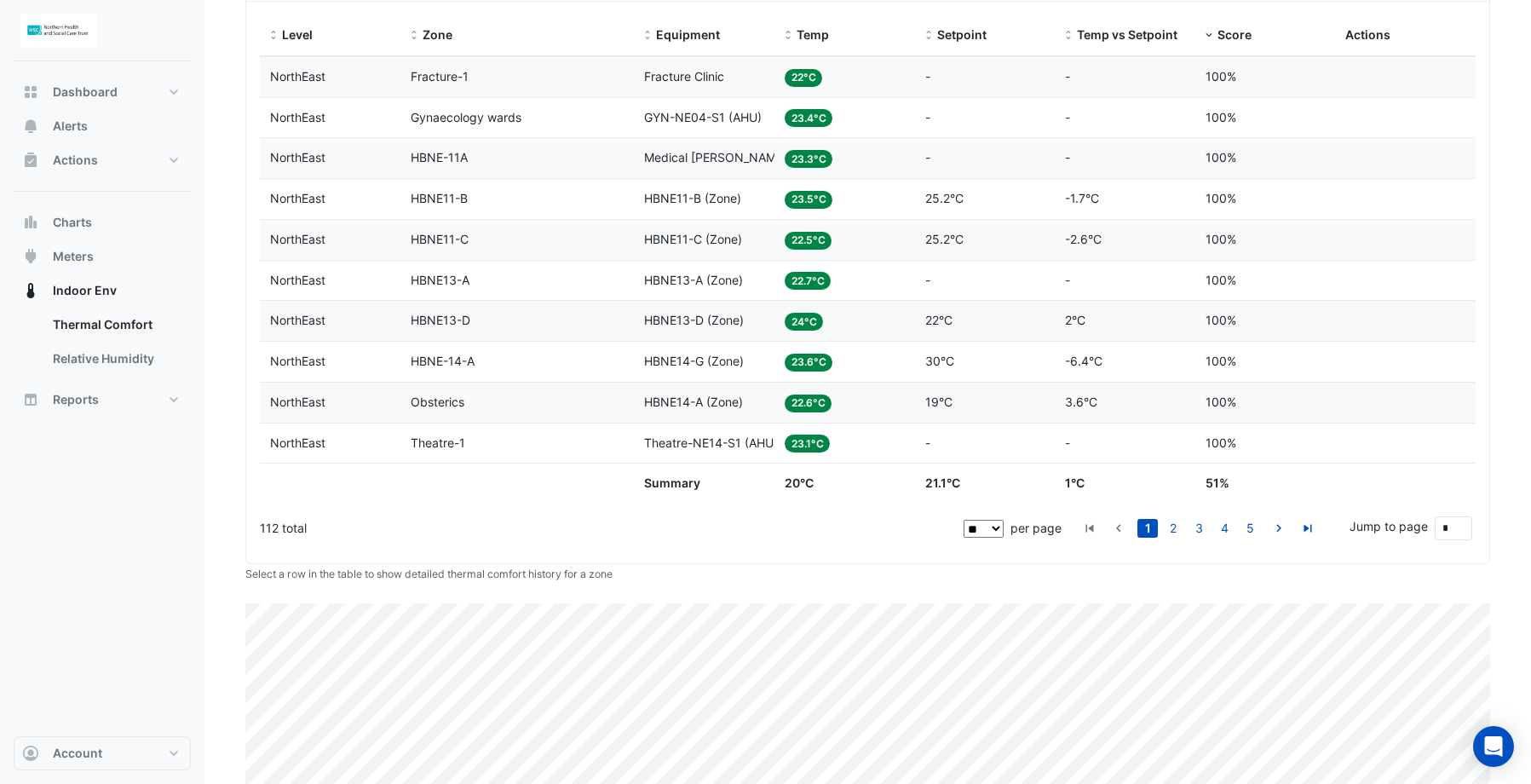
scroll to position [670, 0]
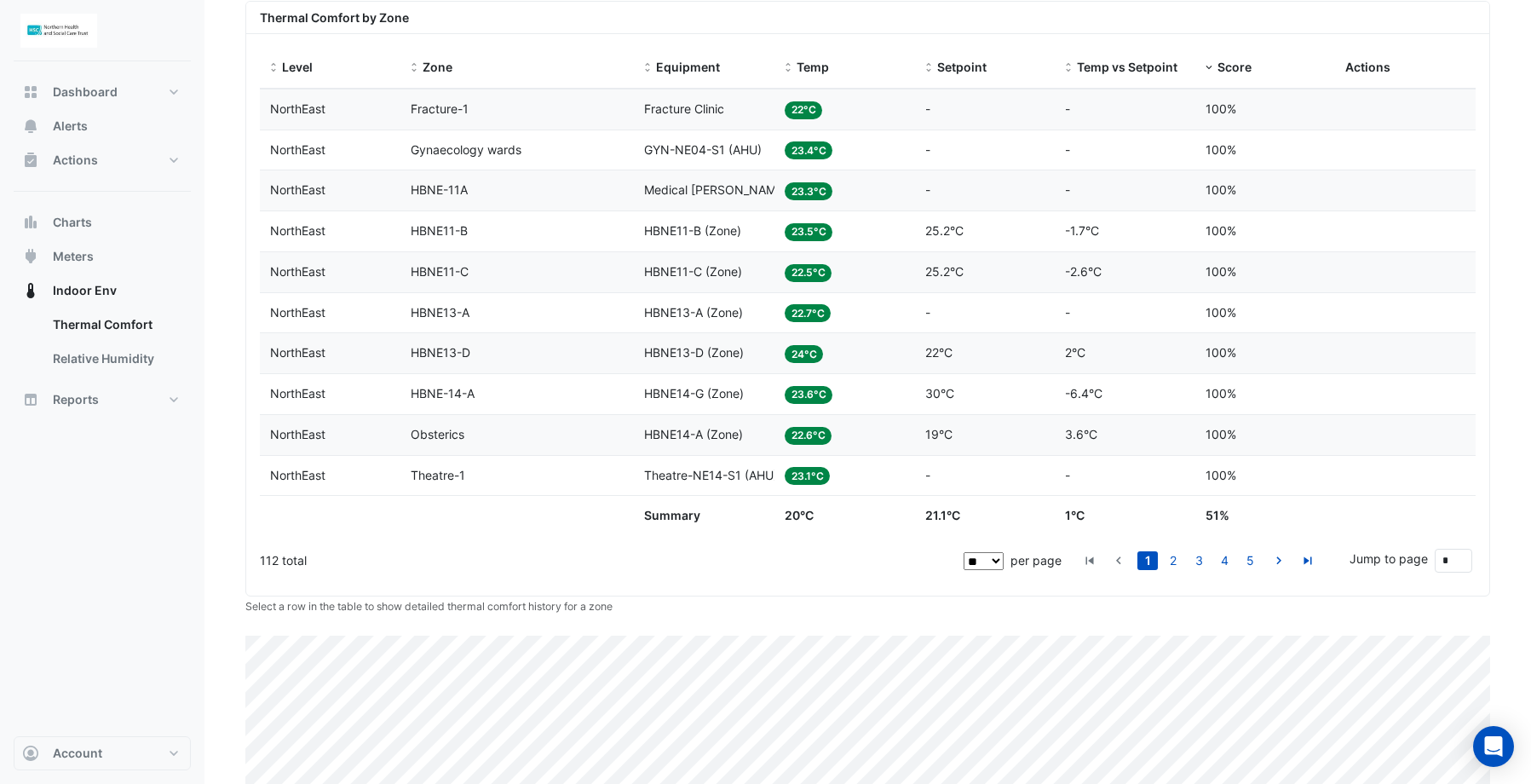
click at [1000, 564] on select "** ** ** ***" at bounding box center [984, 560] width 40 height 18
select select "**"
click at [1004, 552] on select "** ** ** ***" at bounding box center [984, 560] width 40 height 18
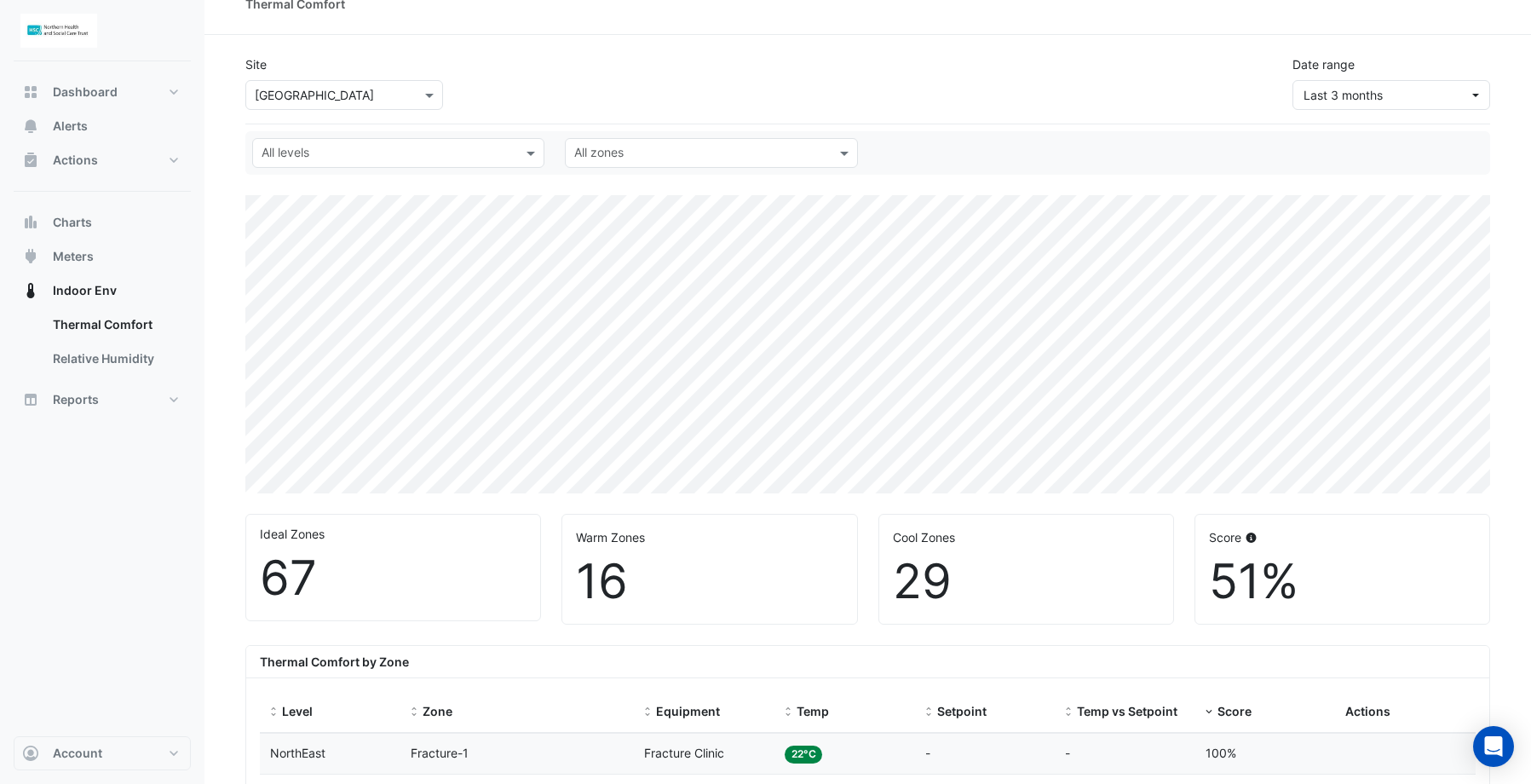
scroll to position [0, 0]
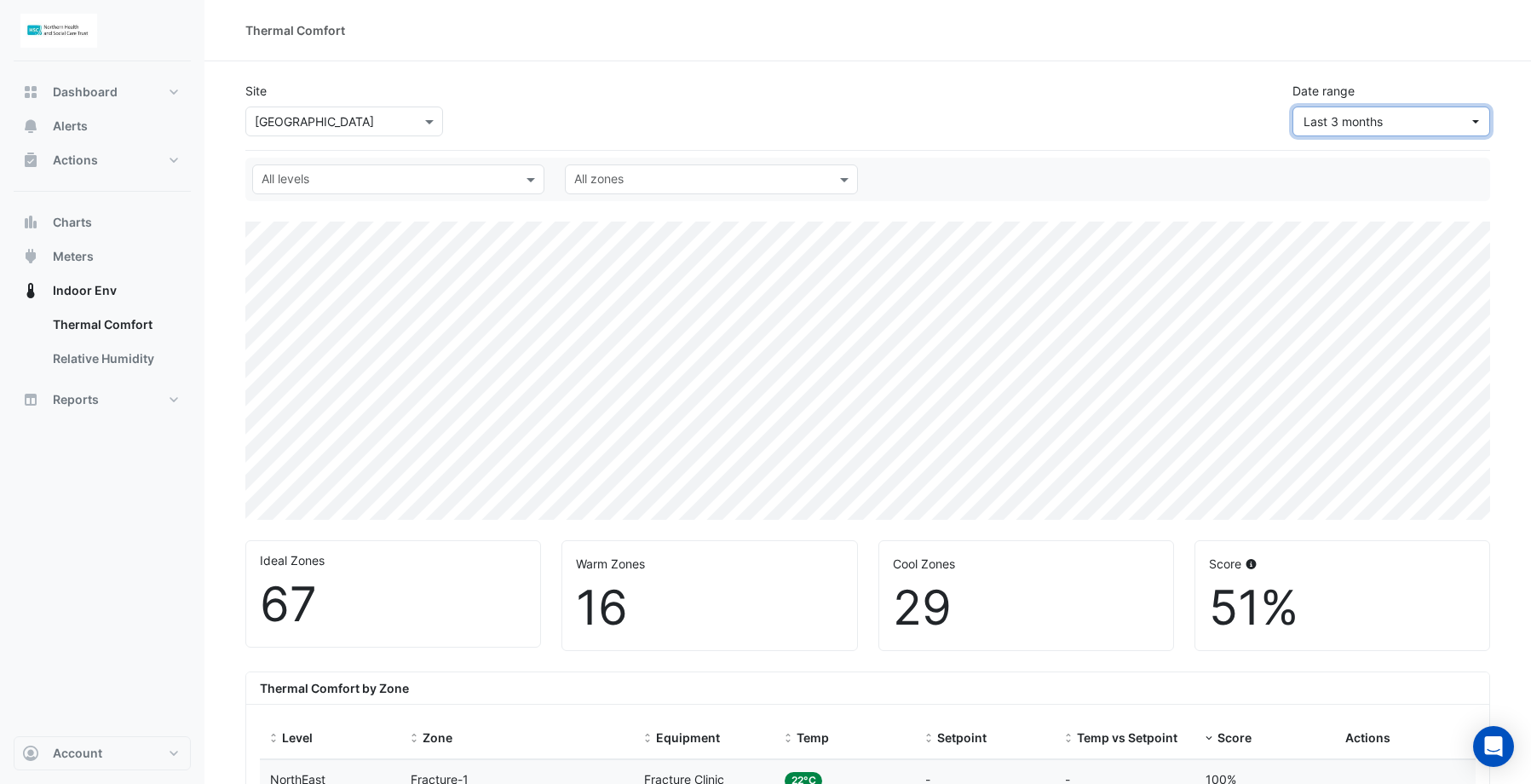
click at [1424, 119] on span "Last 3 months" at bounding box center [1386, 121] width 165 height 18
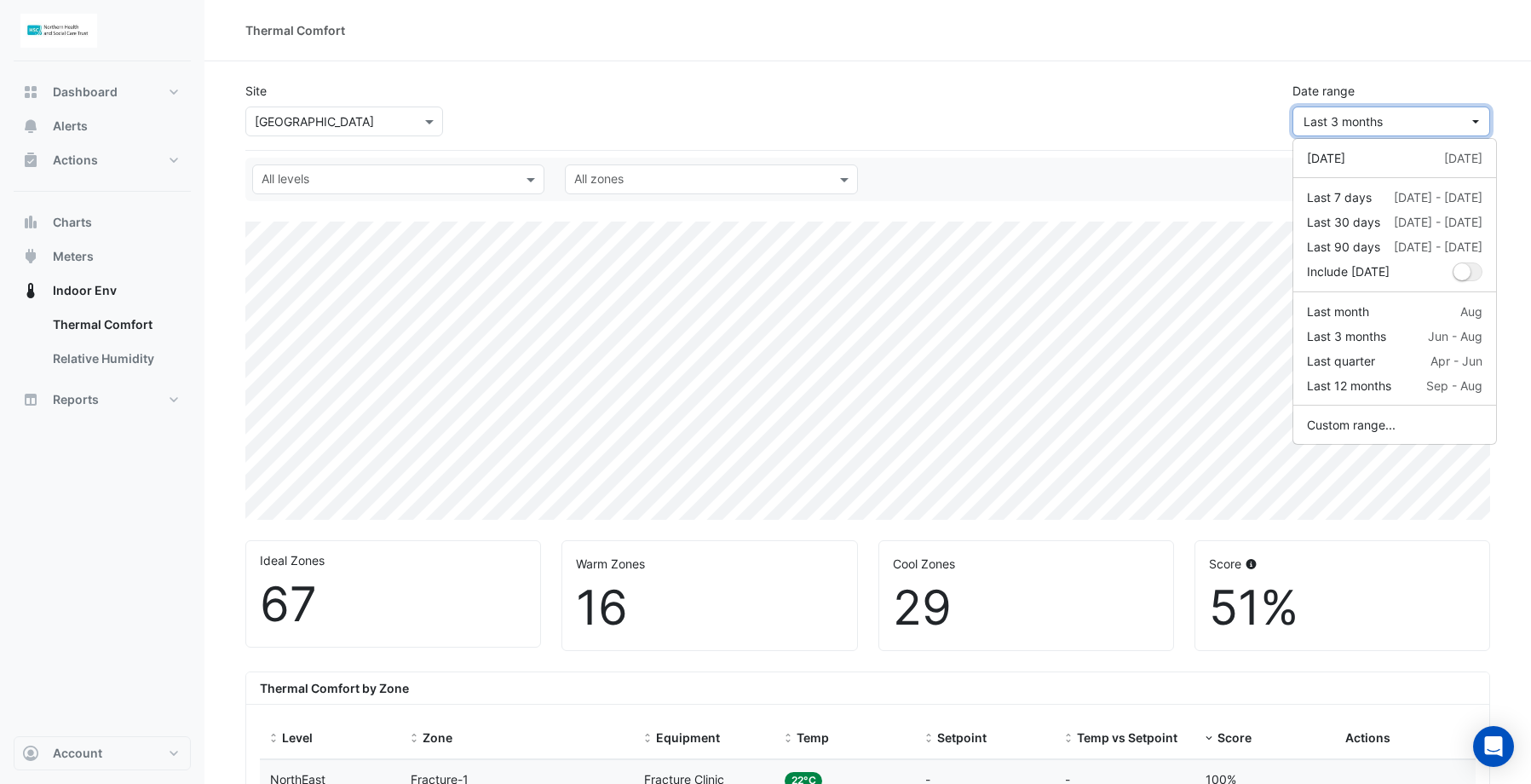
click at [1424, 119] on span "Last 3 months" at bounding box center [1386, 121] width 165 height 18
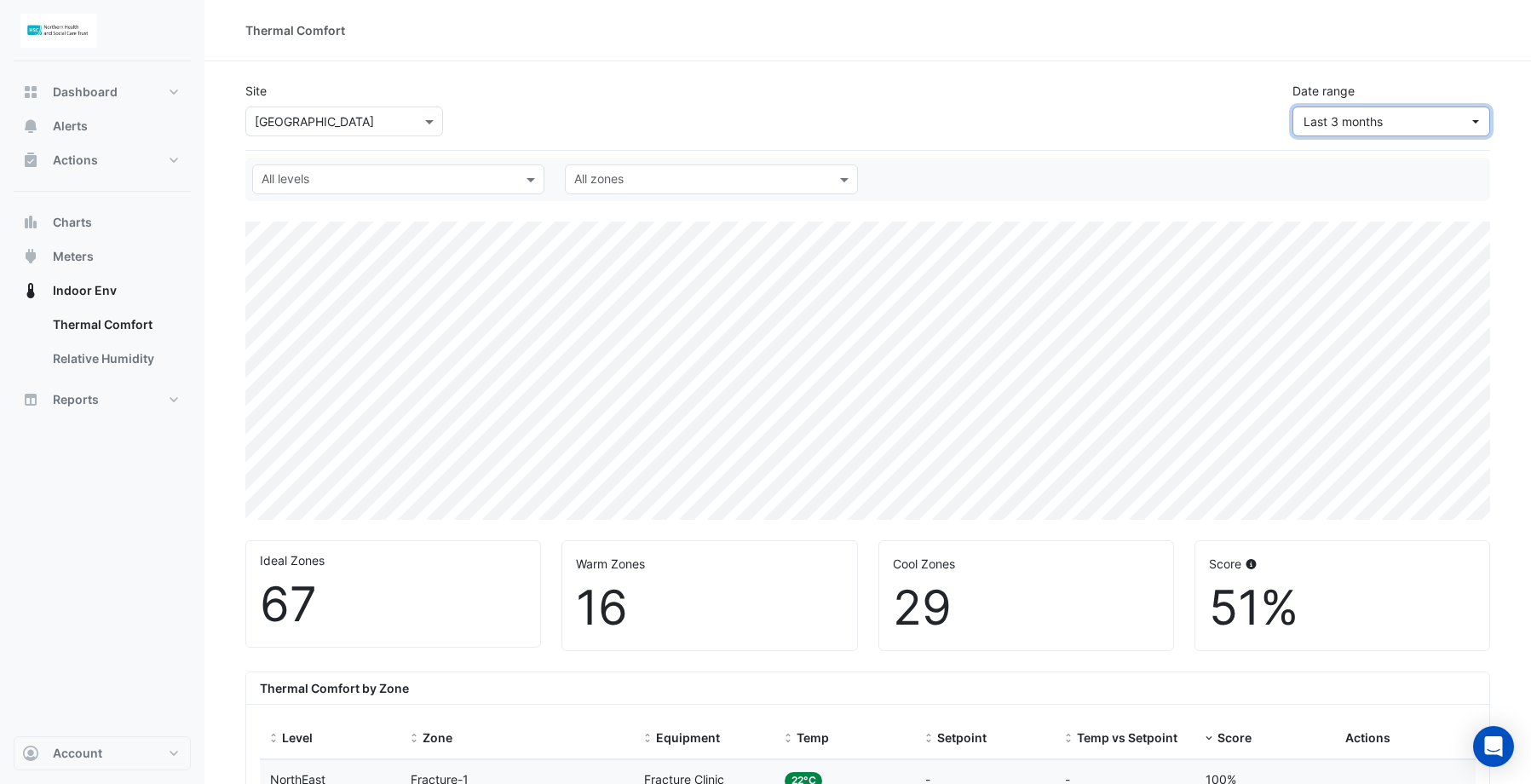
click at [1382, 121] on span "Last 3 months" at bounding box center [1343, 121] width 79 height 15
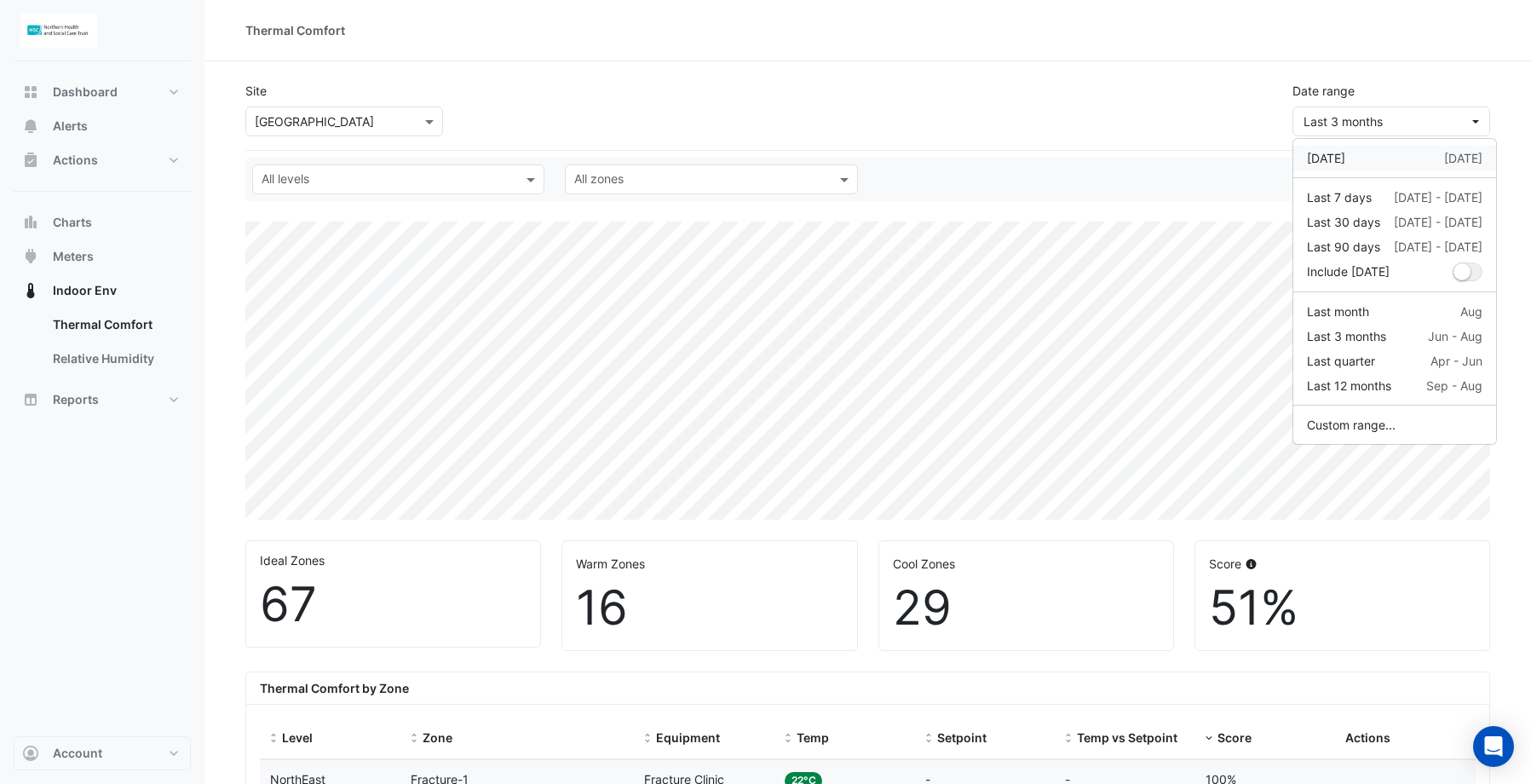
click at [1345, 155] on div "Yesterday" at bounding box center [1326, 158] width 38 height 18
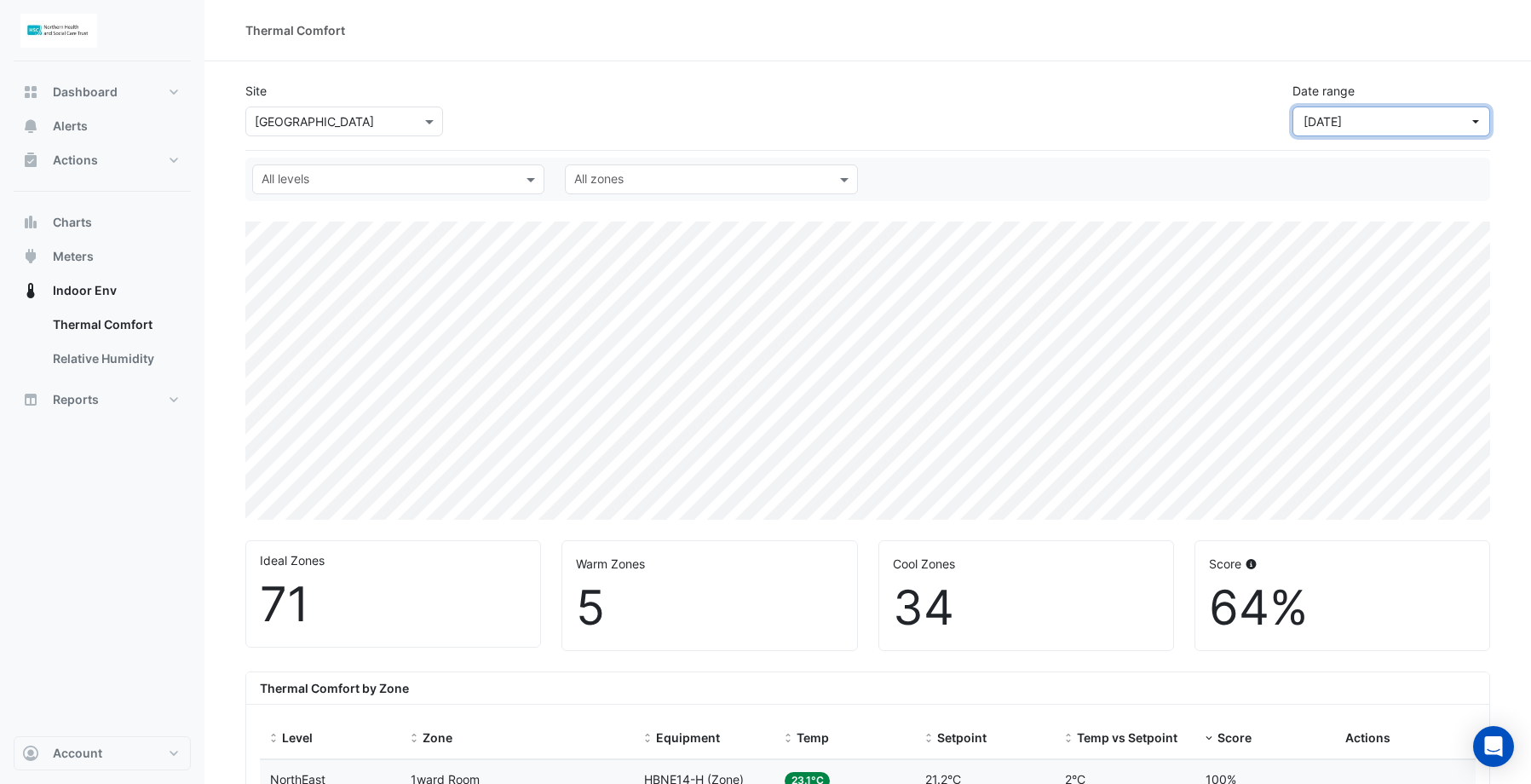
click at [1393, 117] on span "Yesterday" at bounding box center [1386, 121] width 165 height 18
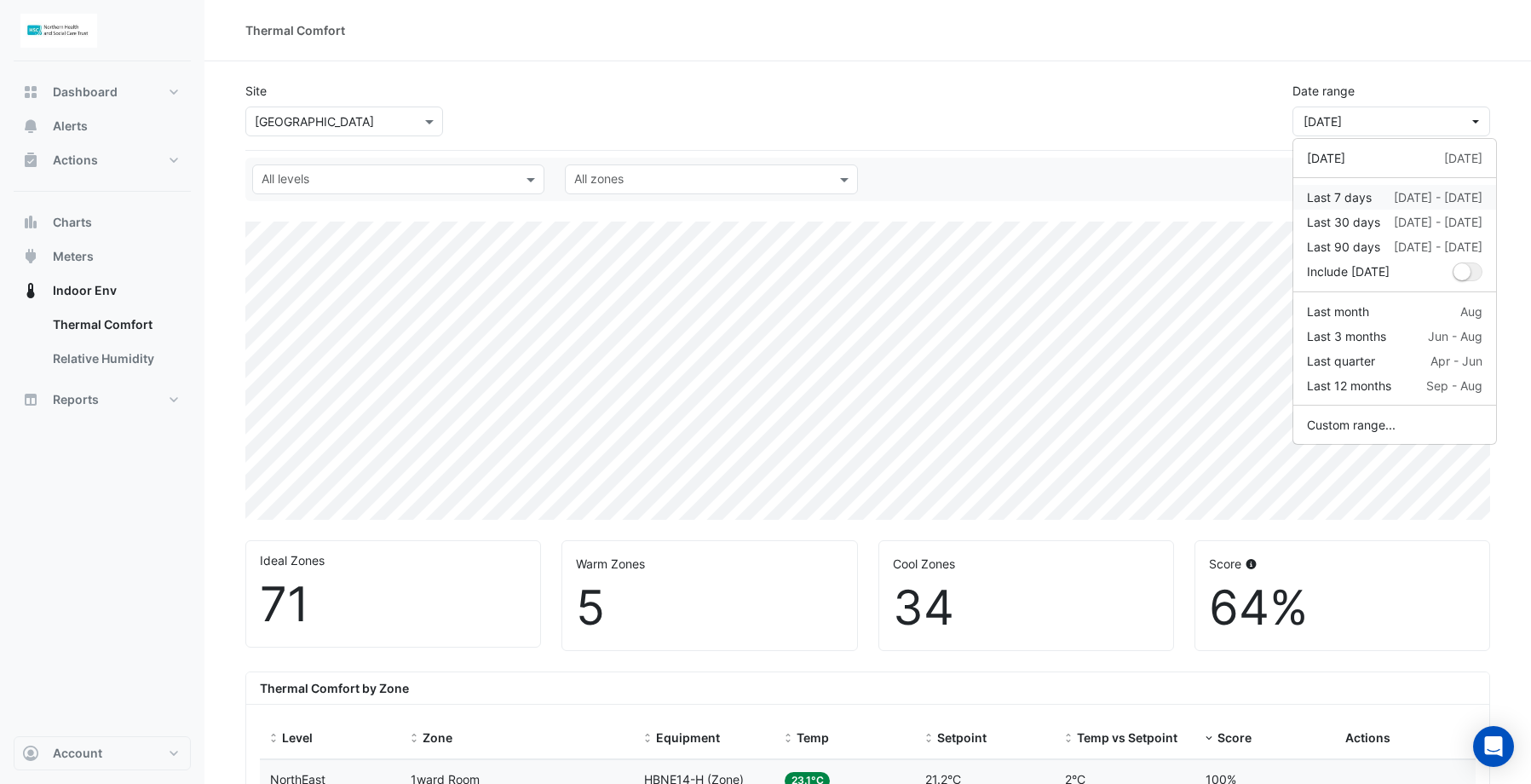
click at [1372, 197] on div "Last 7 days" at bounding box center [1339, 197] width 64 height 18
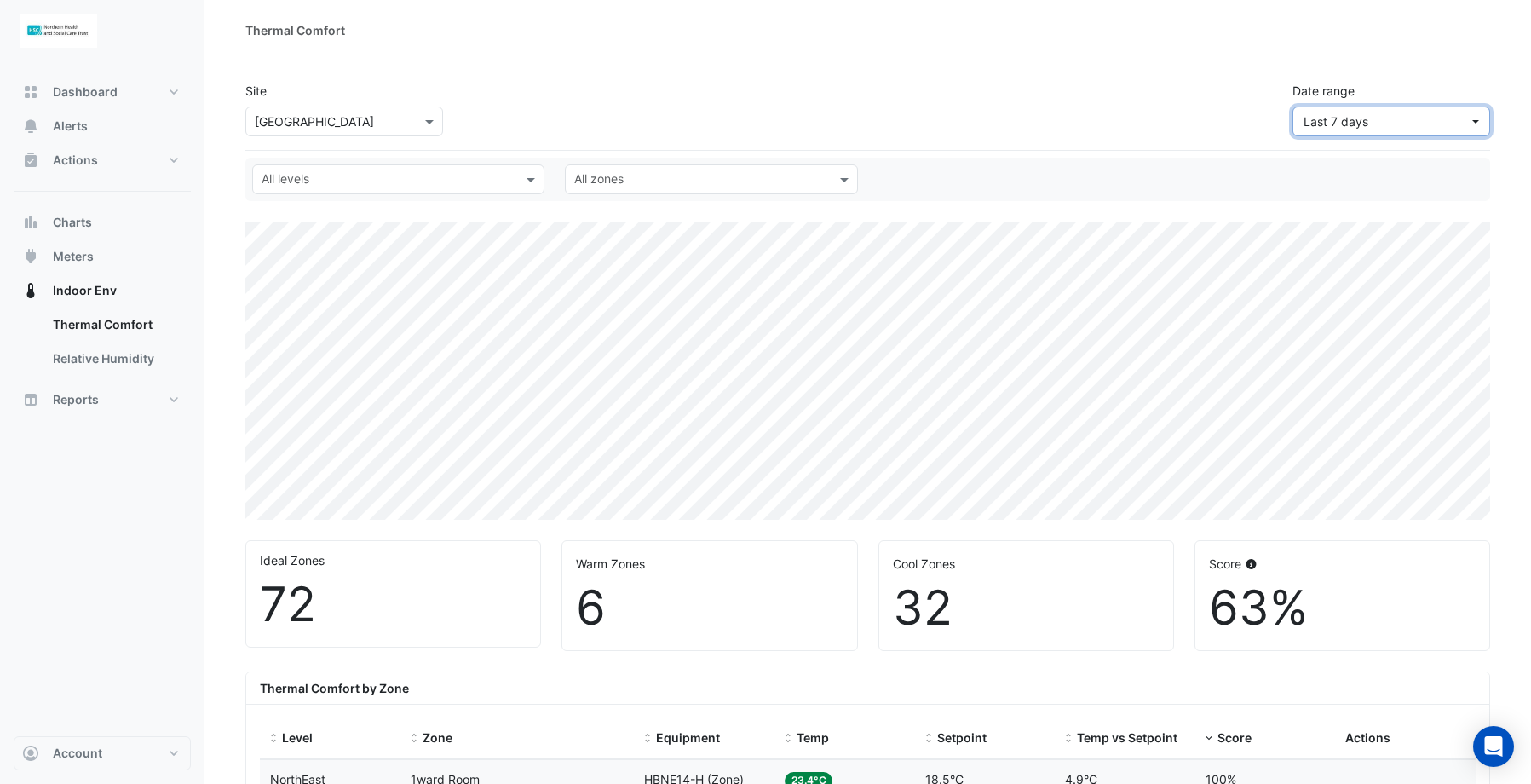
click at [1363, 123] on span "Last 7 days" at bounding box center [1335, 121] width 64 height 15
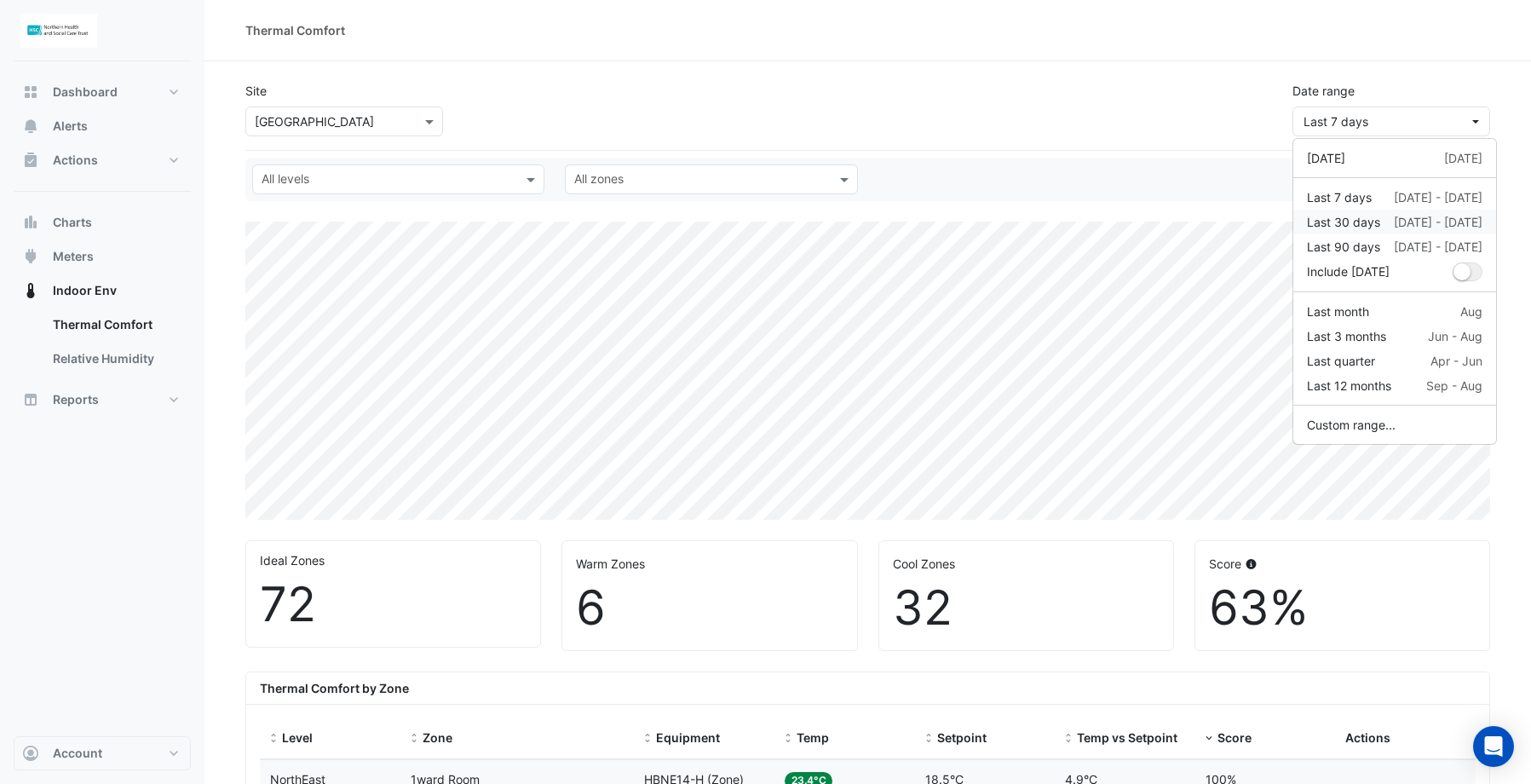
click at [1367, 218] on div "Last 30 days" at bounding box center [1344, 221] width 74 height 18
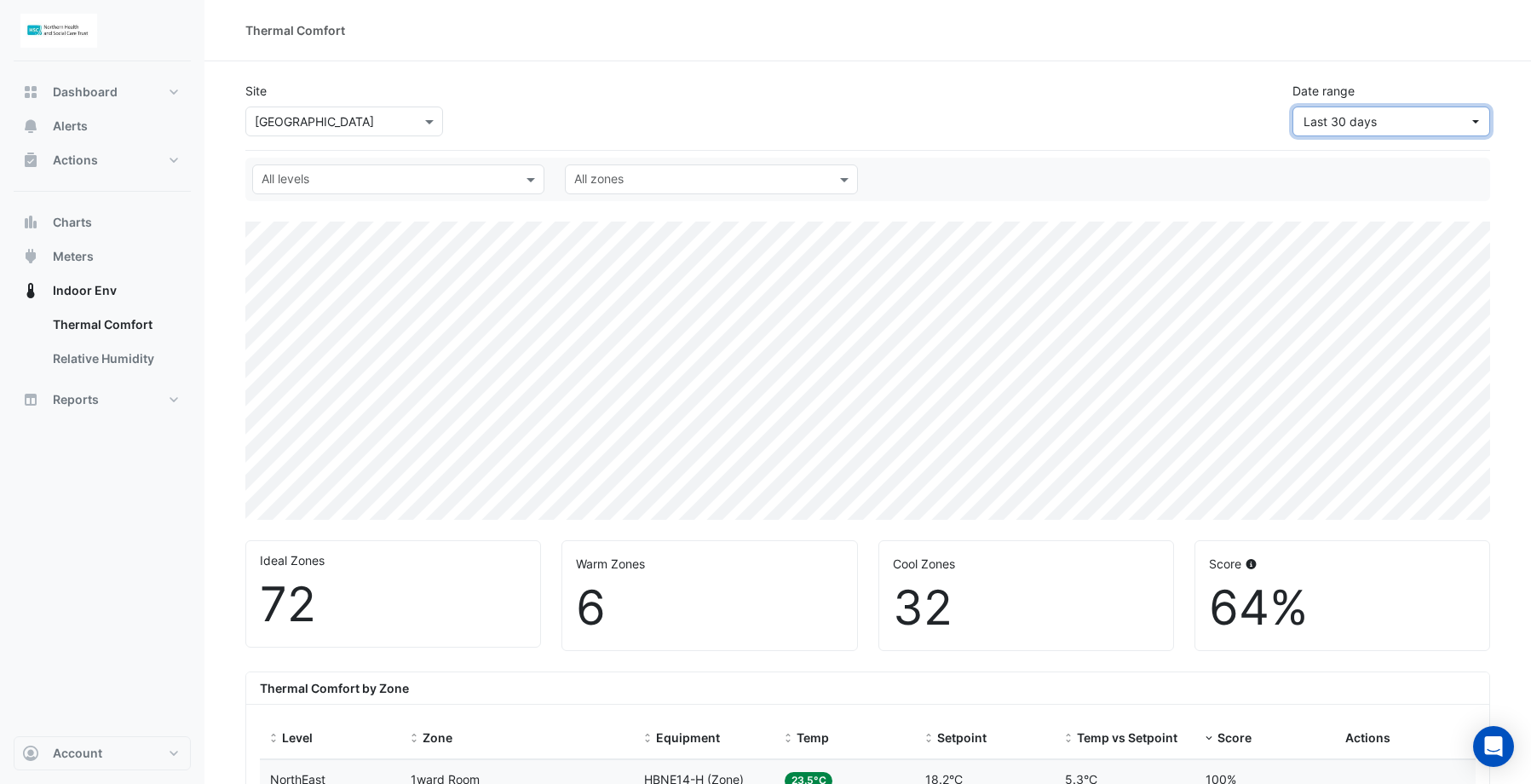
click at [1375, 114] on span "Last 30 days" at bounding box center [1340, 121] width 74 height 15
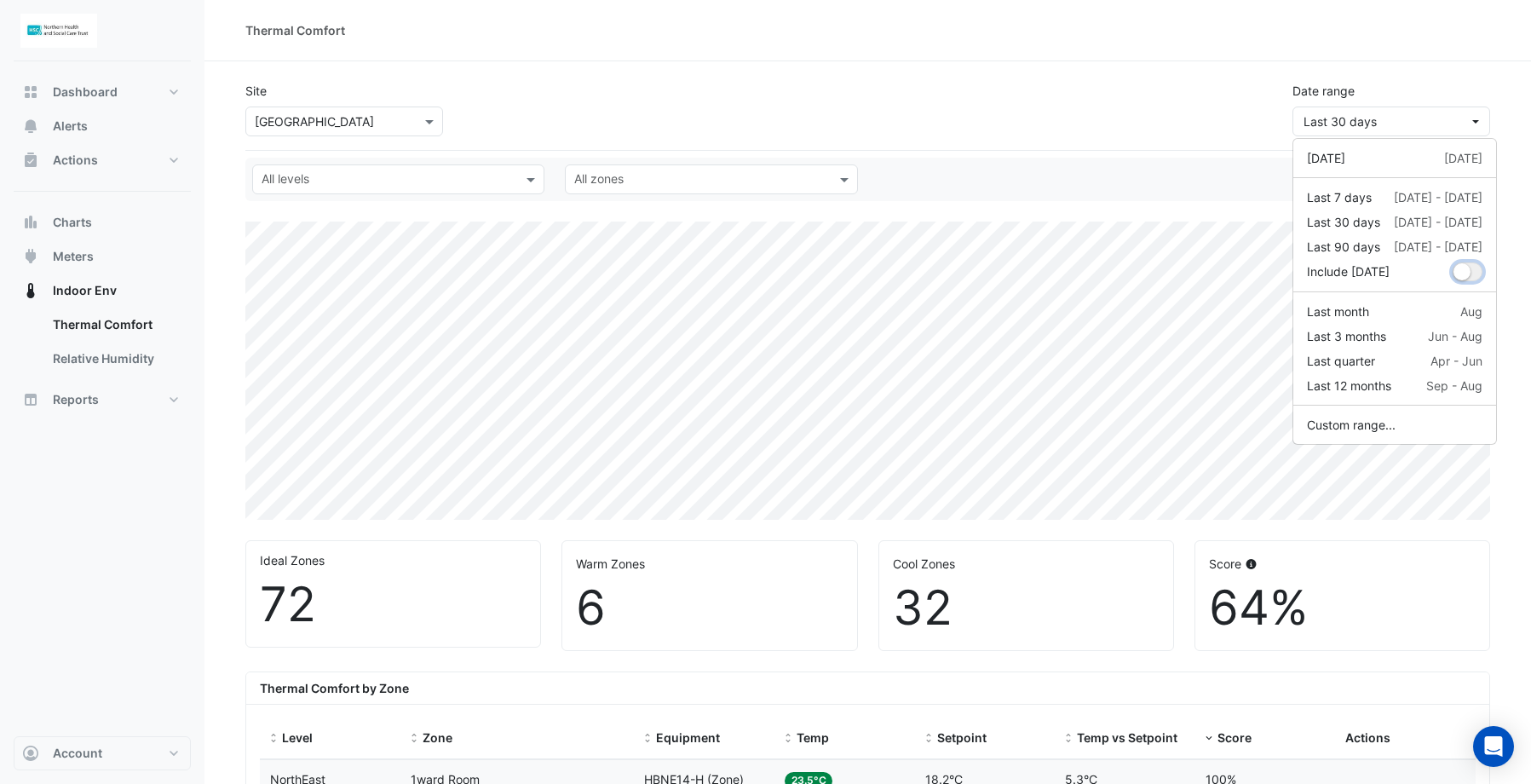
click at [1473, 272] on button "dropDown" at bounding box center [1468, 272] width 30 height 19
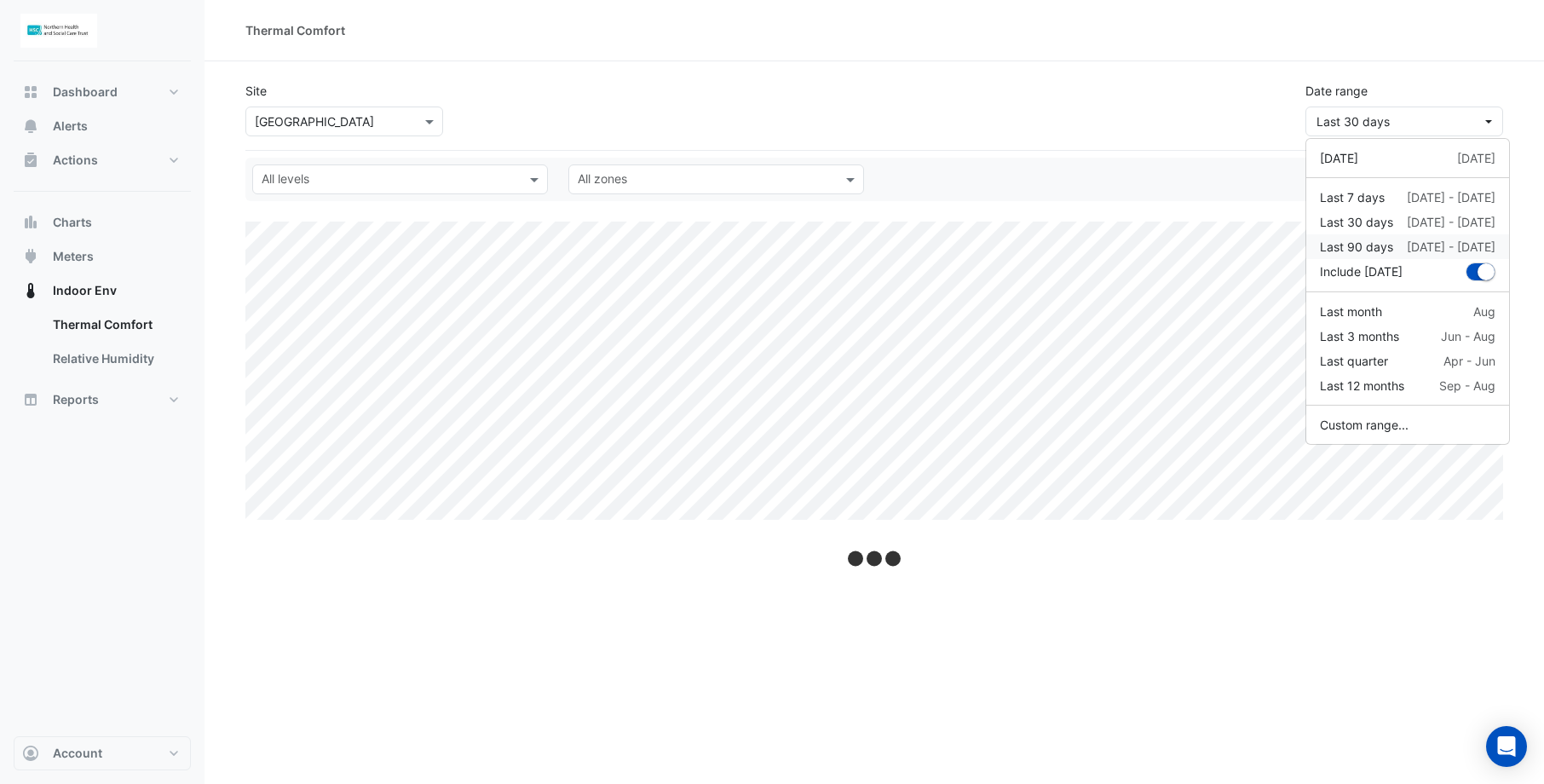
click at [1362, 250] on div "Last 90 days" at bounding box center [1357, 246] width 74 height 18
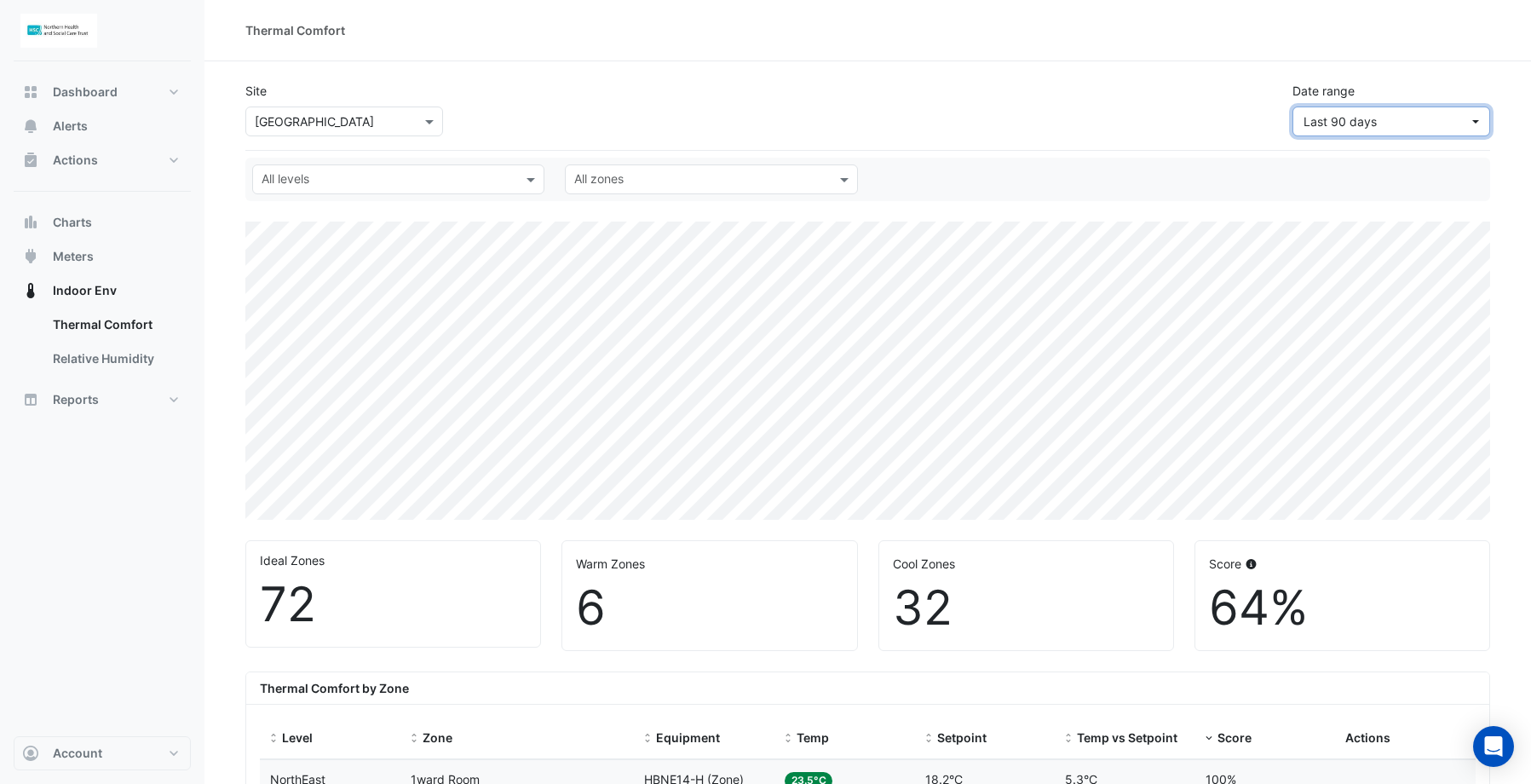
click at [1478, 116] on button "Last 90 days" at bounding box center [1391, 121] width 198 height 30
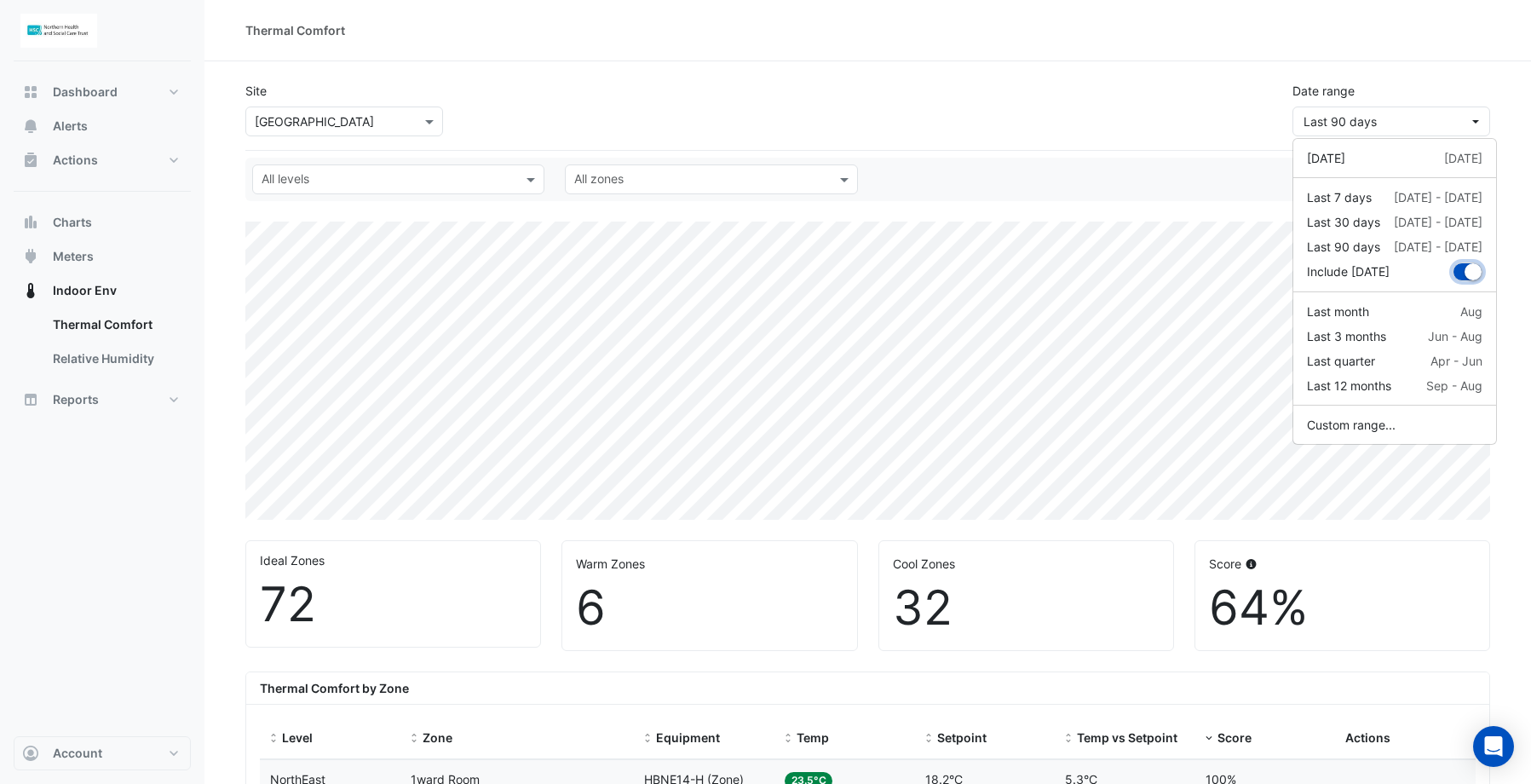
click at [1461, 272] on button "dropDown" at bounding box center [1468, 272] width 30 height 19
click at [1346, 355] on div "Last quarter" at bounding box center [1341, 360] width 68 height 18
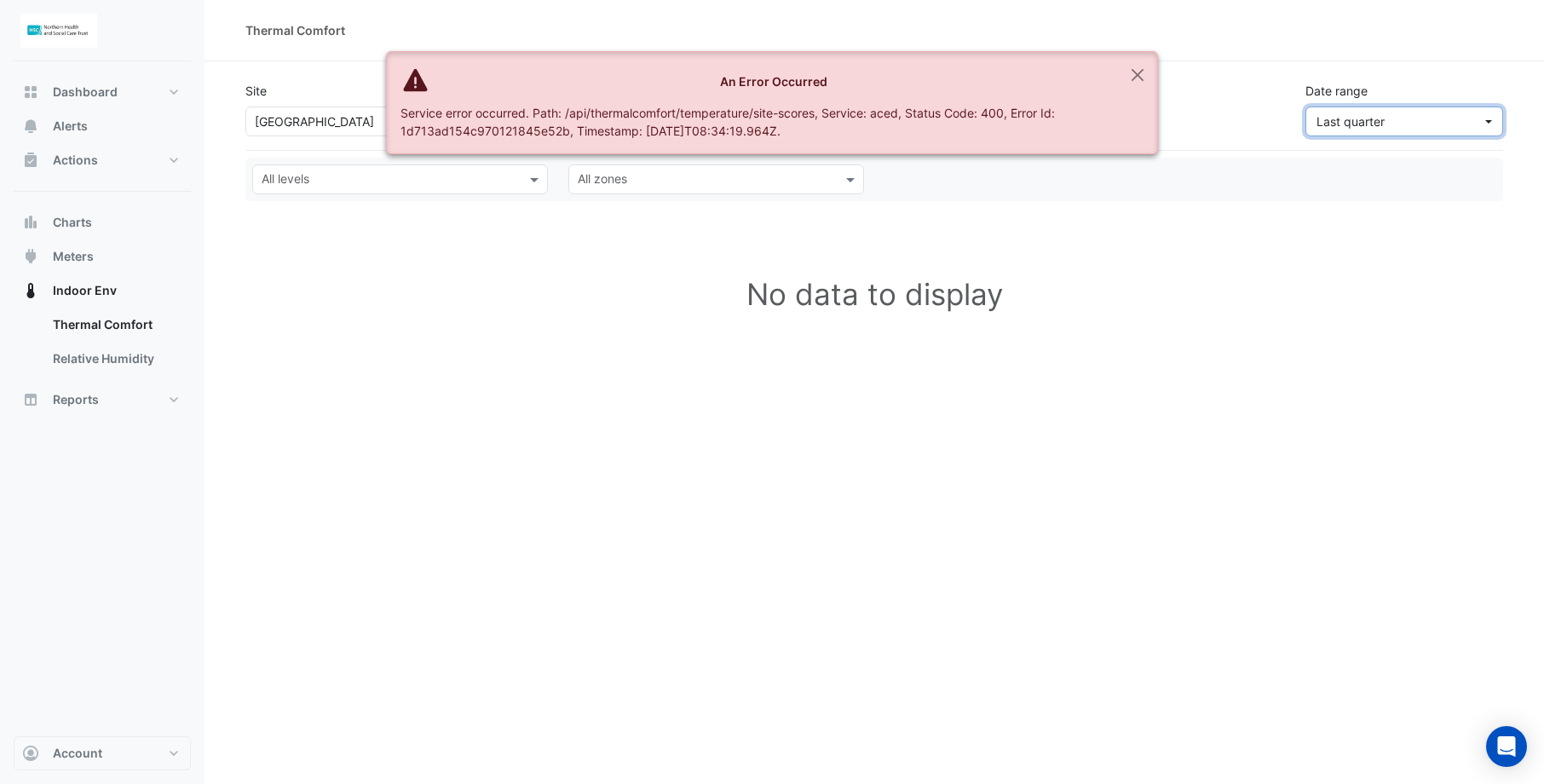
click at [1365, 129] on span "Last quarter" at bounding box center [1399, 121] width 165 height 18
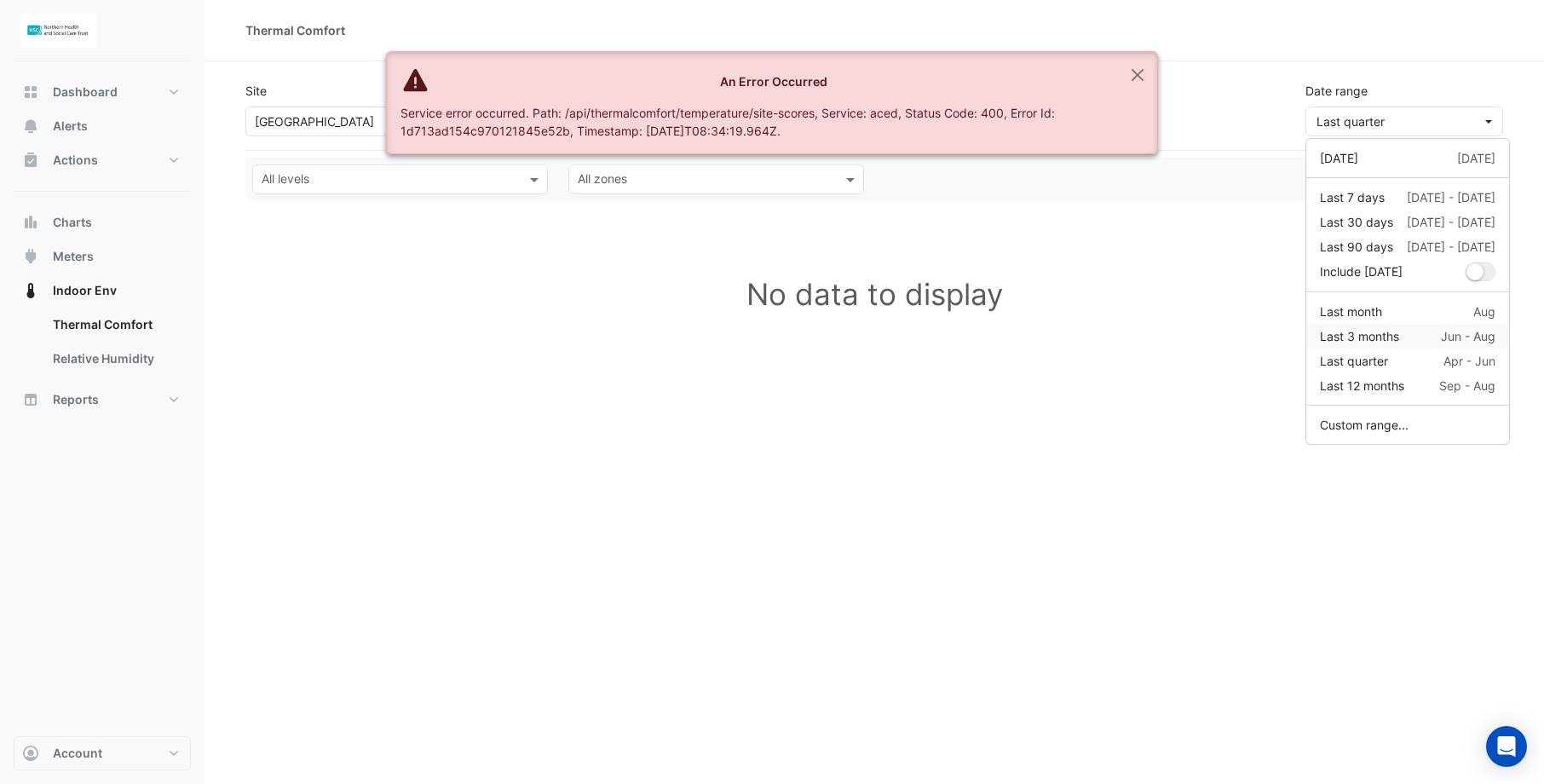
click at [1374, 329] on div "Last 3 months" at bounding box center [1359, 336] width 79 height 18
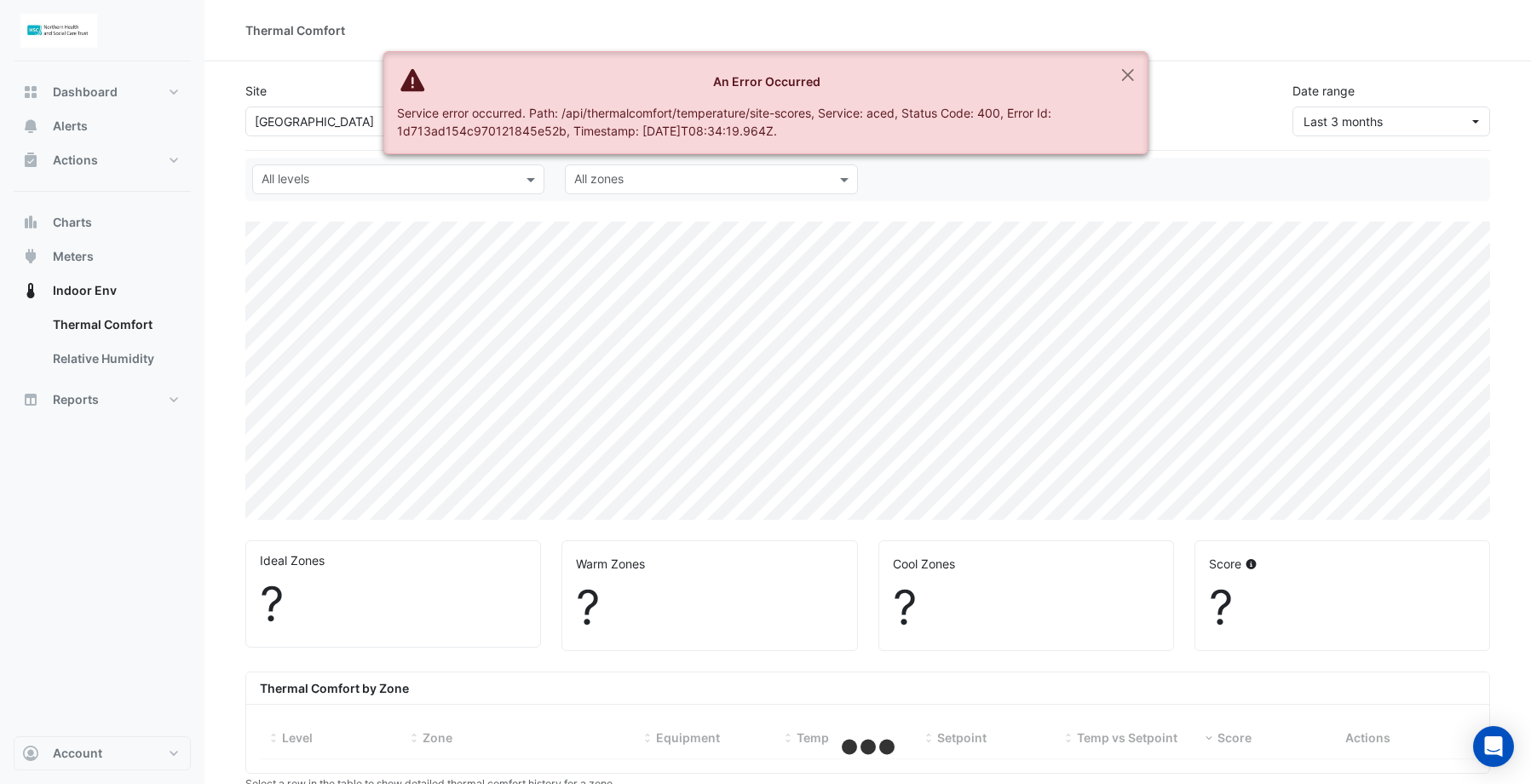
select select "**"
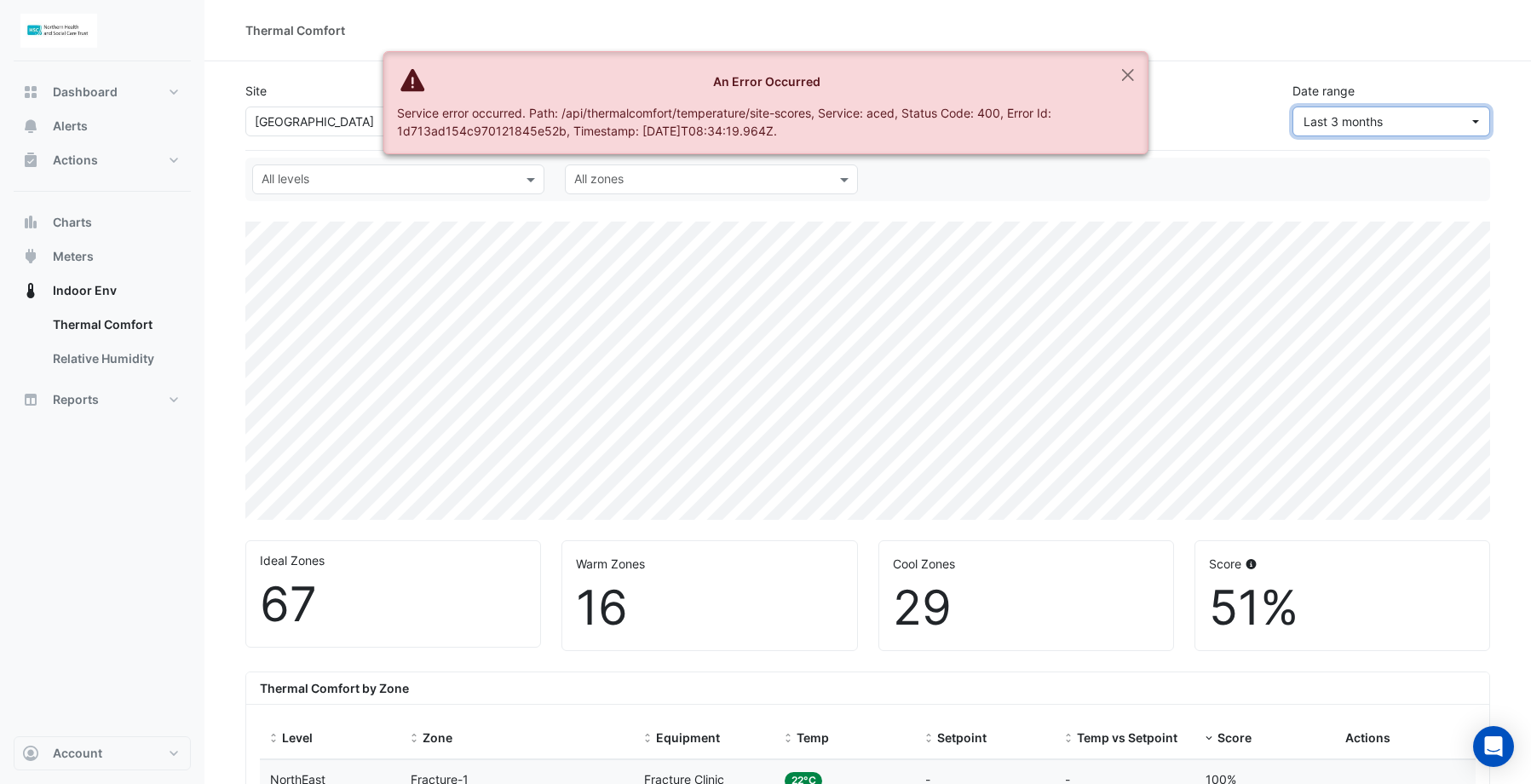
click at [1326, 128] on span "Last 3 months" at bounding box center [1343, 121] width 79 height 15
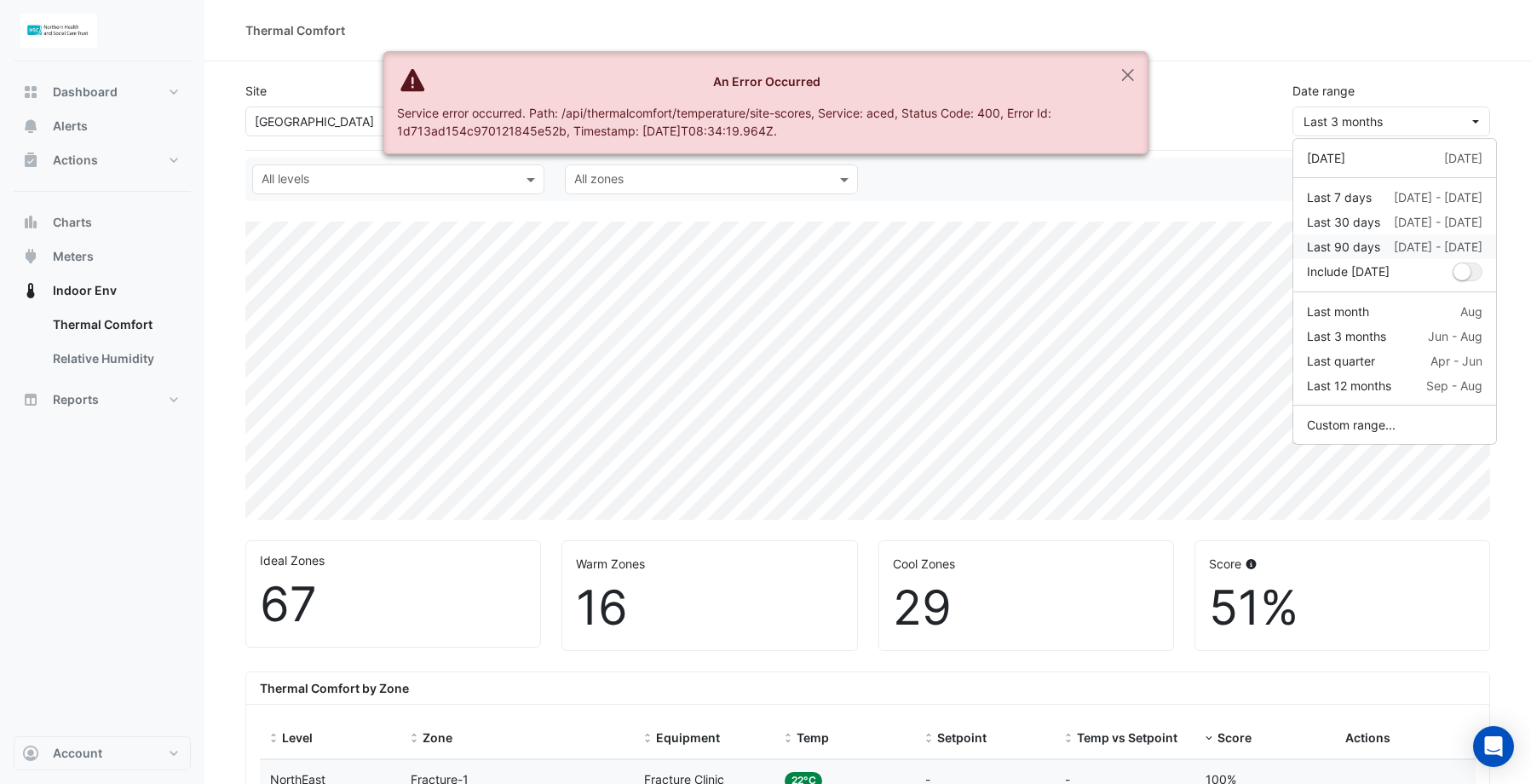
click at [1334, 245] on div "Last 90 days" at bounding box center [1344, 246] width 74 height 18
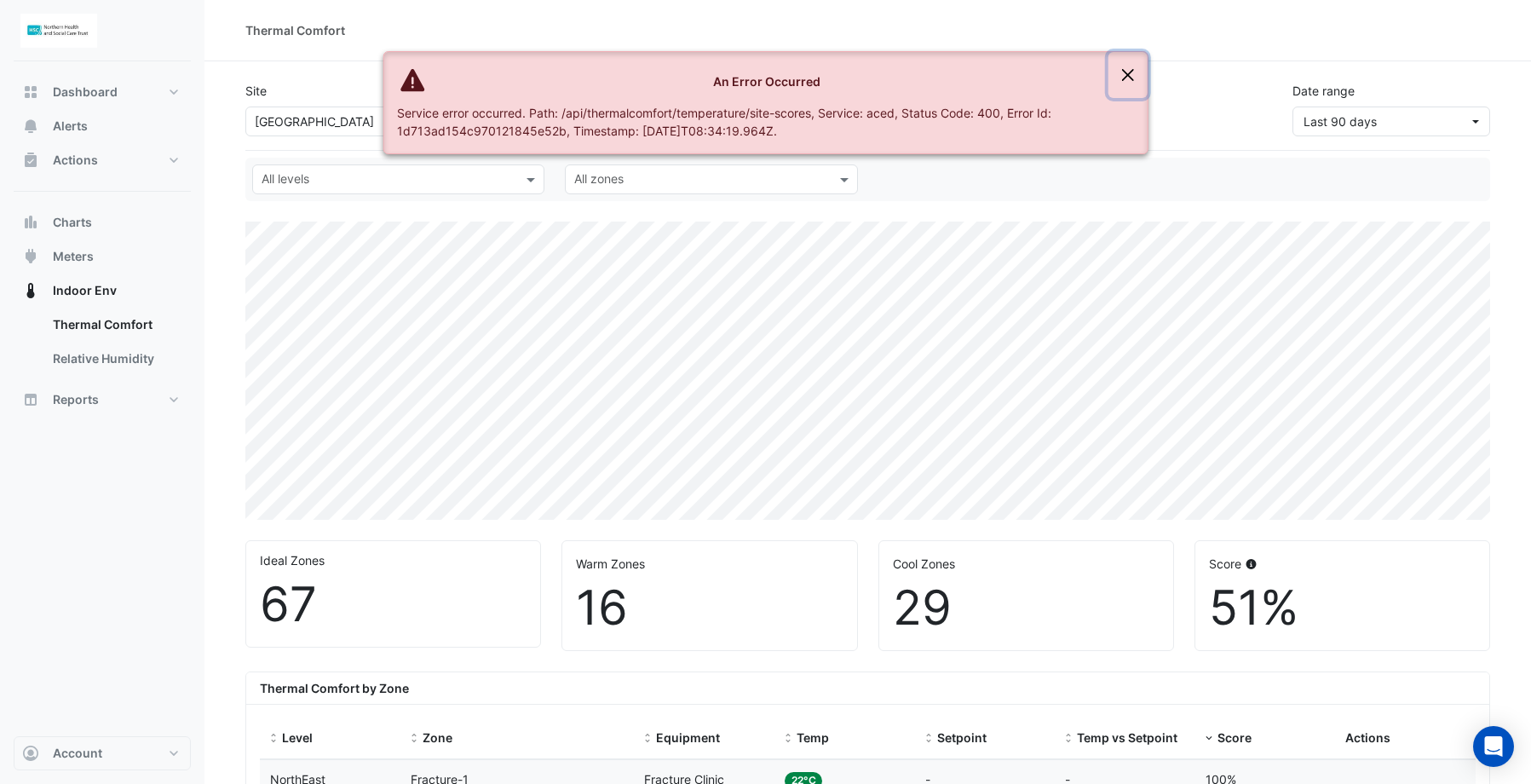
click at [1135, 75] on button "Close" at bounding box center [1128, 75] width 39 height 46
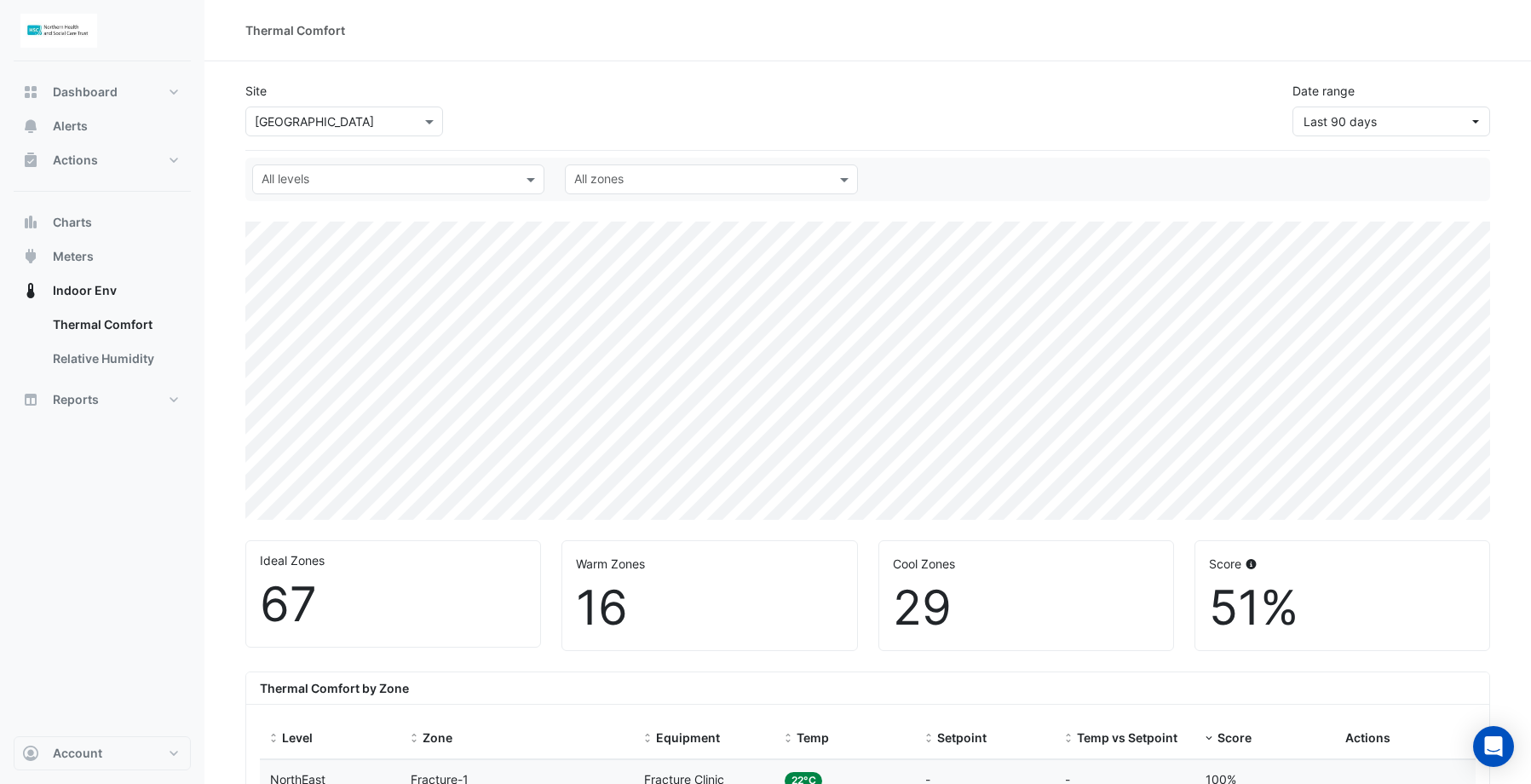
click at [89, 362] on link "Relative Humidity" at bounding box center [115, 359] width 152 height 34
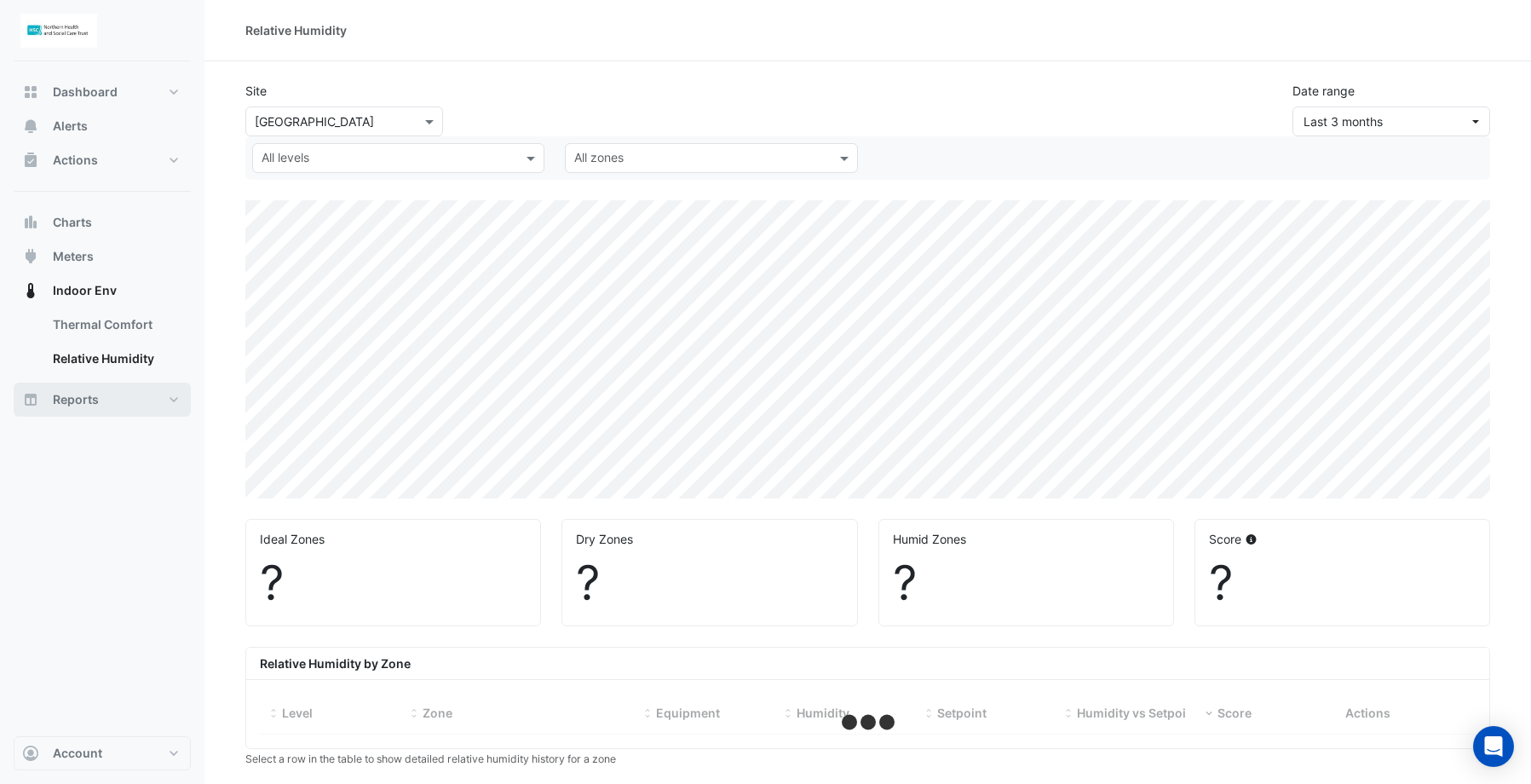
click at [76, 397] on span "Reports" at bounding box center [76, 400] width 46 height 17
select select "**"
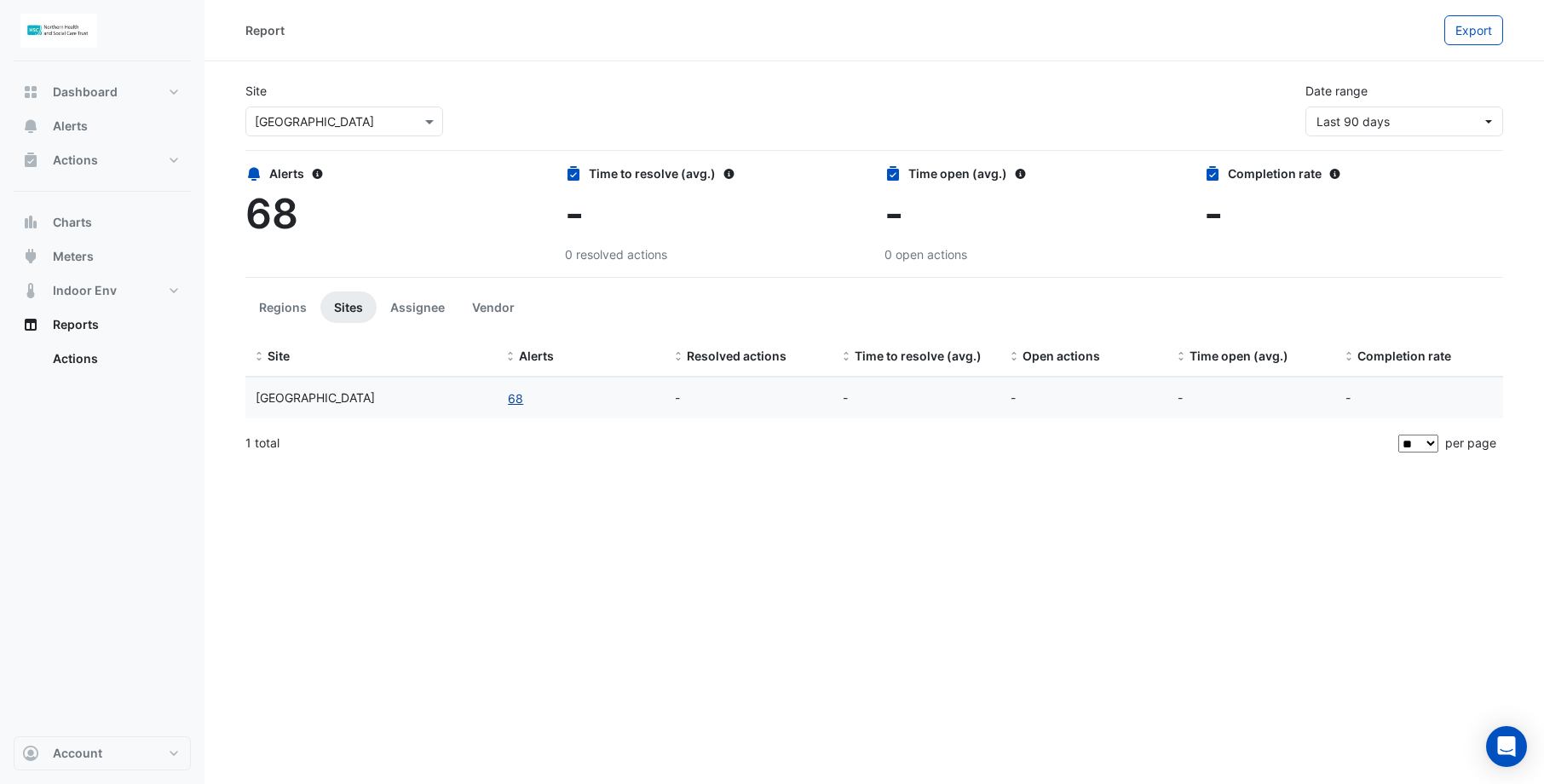
click at [516, 398] on button "68" at bounding box center [516, 398] width 17 height 20
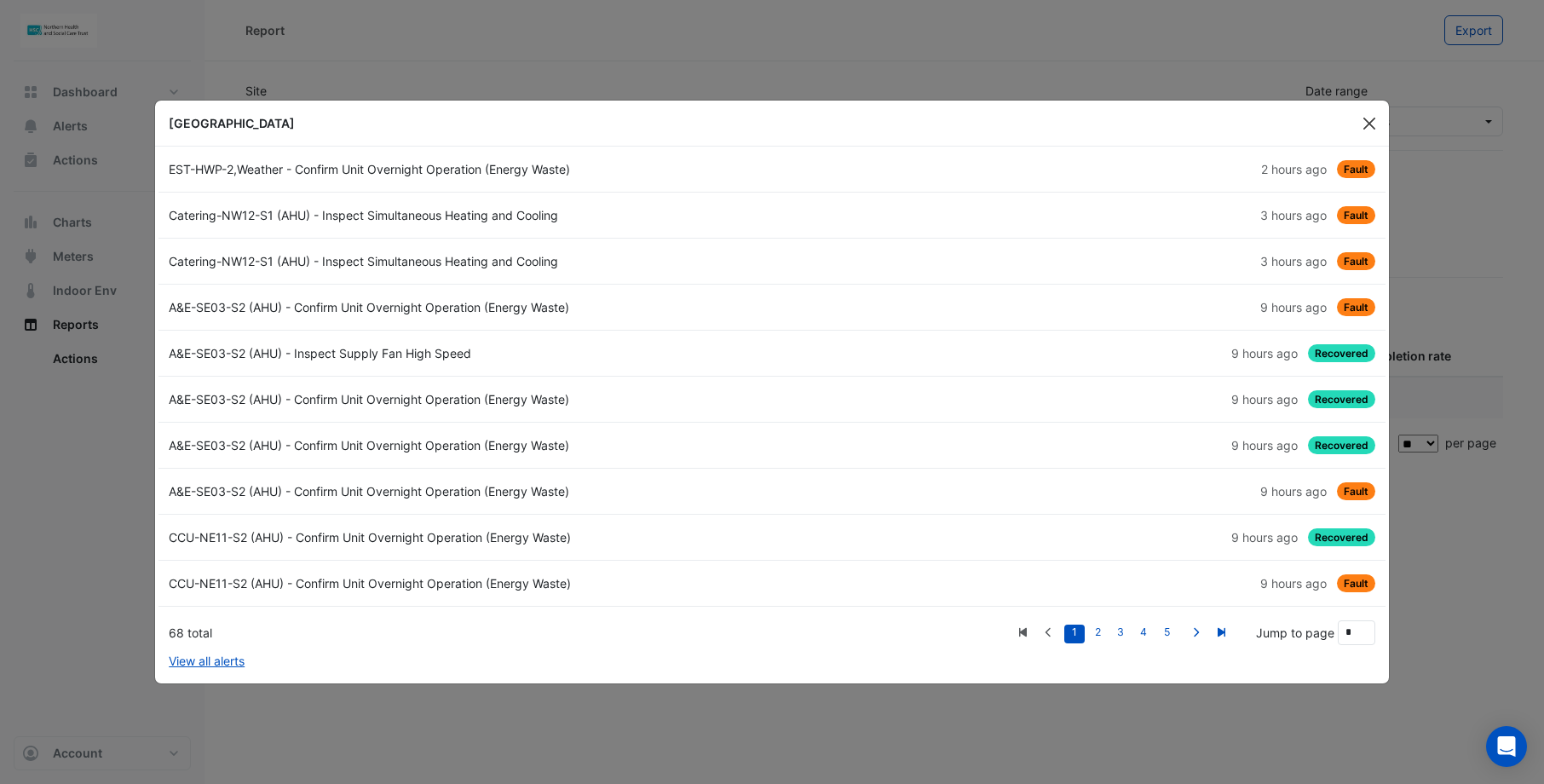
click at [1373, 118] on button "Close" at bounding box center [1369, 123] width 25 height 25
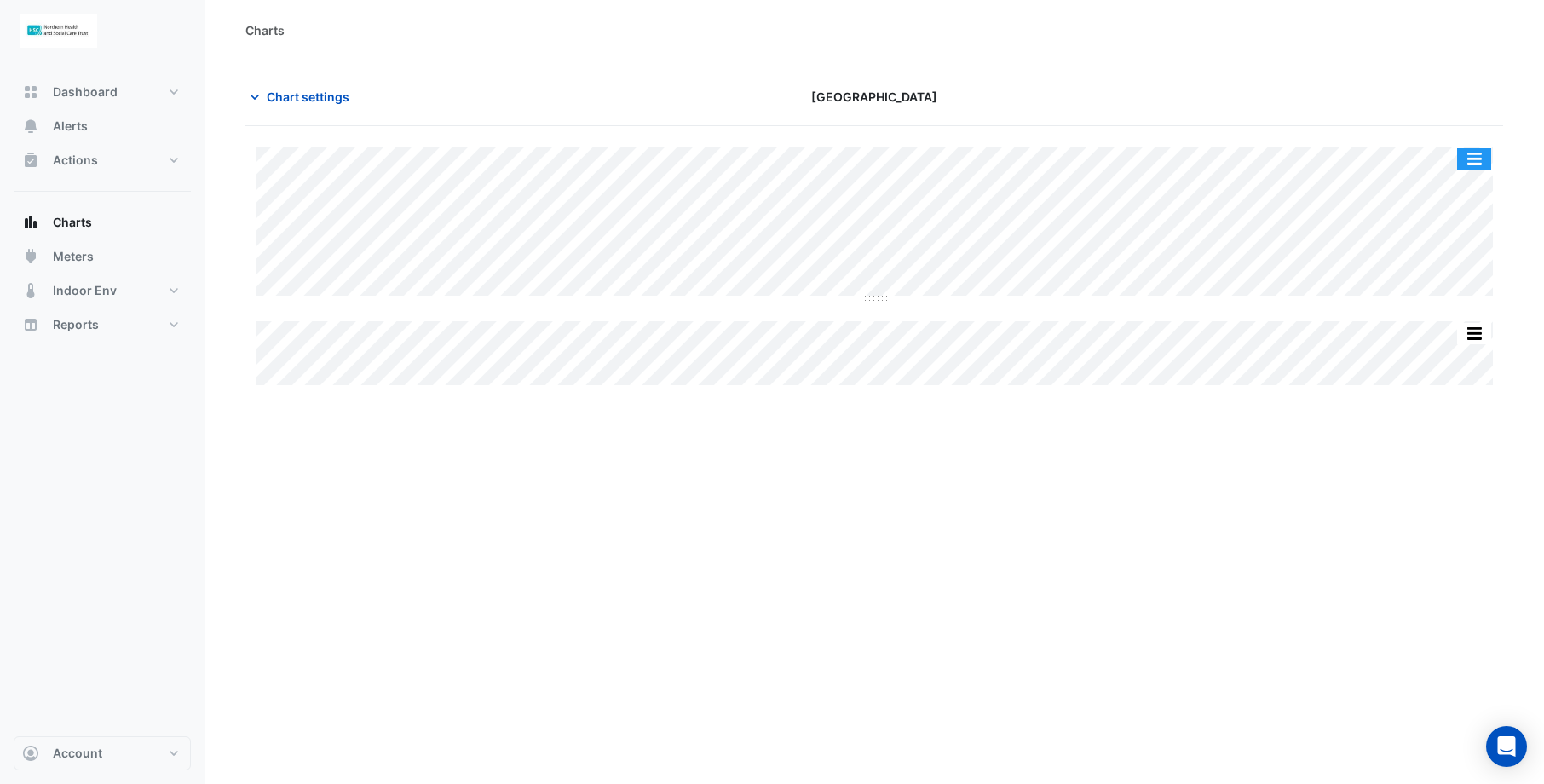
click at [1475, 161] on button "button" at bounding box center [1474, 158] width 34 height 21
click at [1009, 535] on div "Charts Chart settings Causeway Hospital Split All Split None Print Save as JPEG…" at bounding box center [874, 392] width 1340 height 784
